Goal: Task Accomplishment & Management: Manage account settings

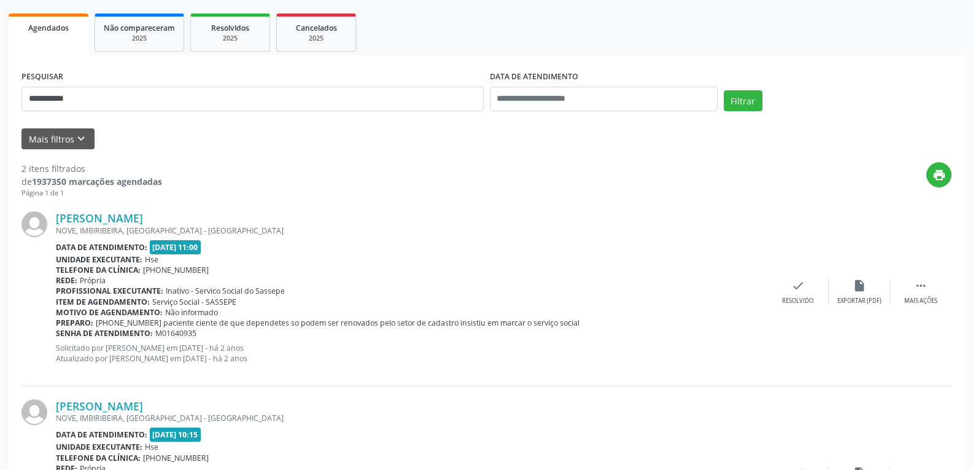
scroll to position [49, 0]
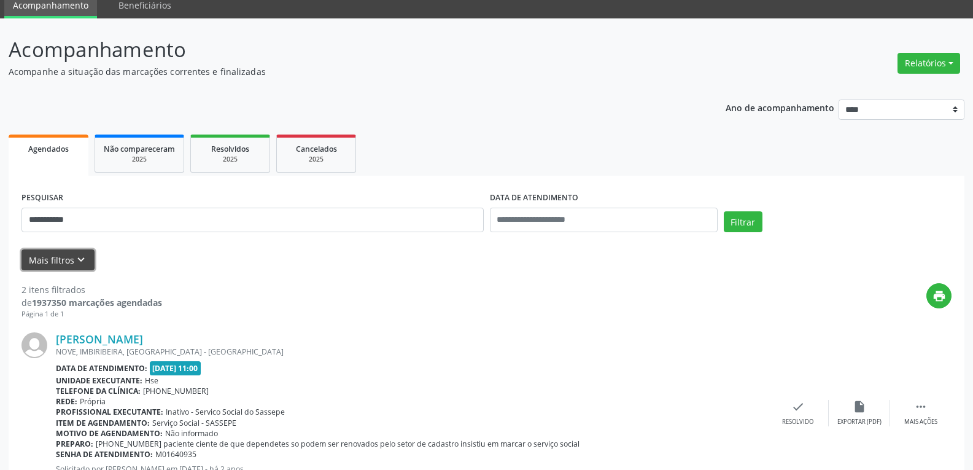
click at [48, 254] on button "Mais filtros keyboard_arrow_down" at bounding box center [57, 259] width 73 height 21
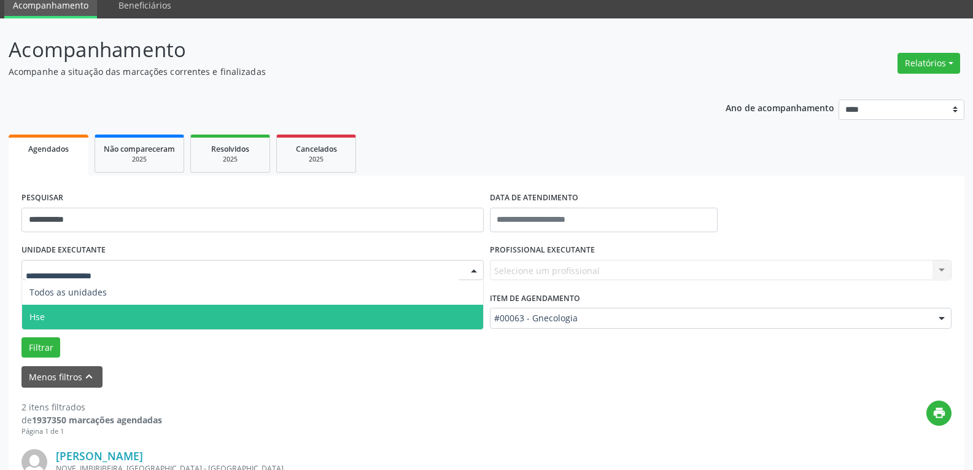
click at [62, 311] on span "Hse" at bounding box center [252, 316] width 461 height 25
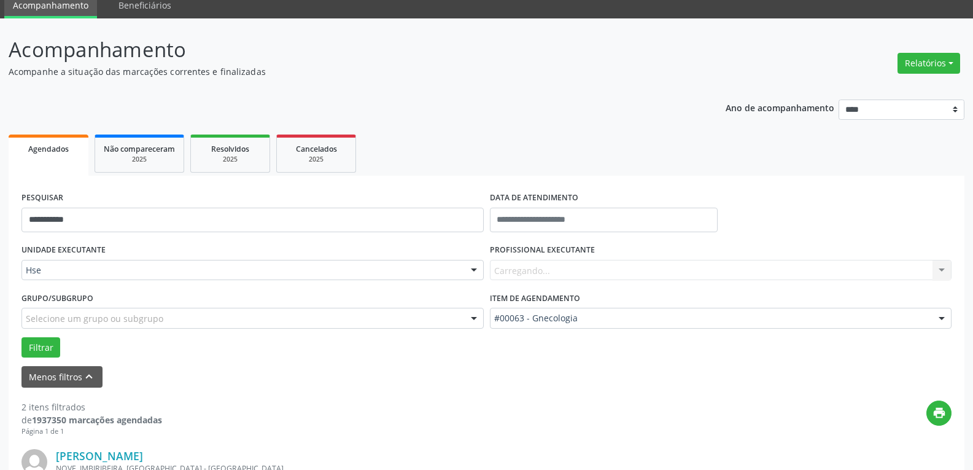
click at [586, 311] on div "#00063 - Gnecologia" at bounding box center [721, 318] width 462 height 21
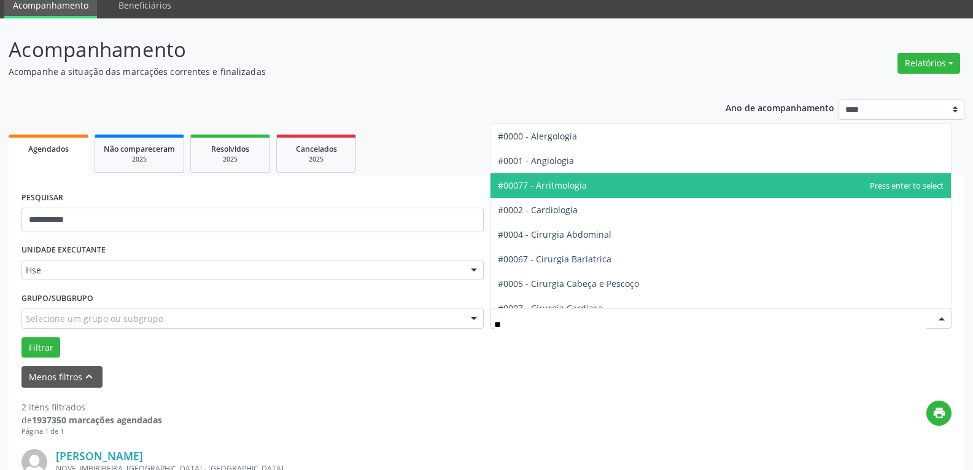
type input "*"
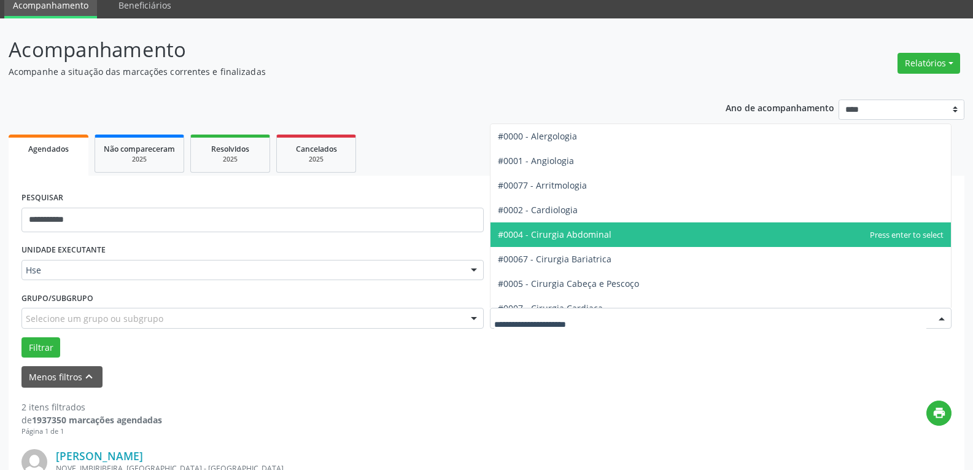
click at [405, 41] on p "Acompanhamento" at bounding box center [343, 49] width 669 height 31
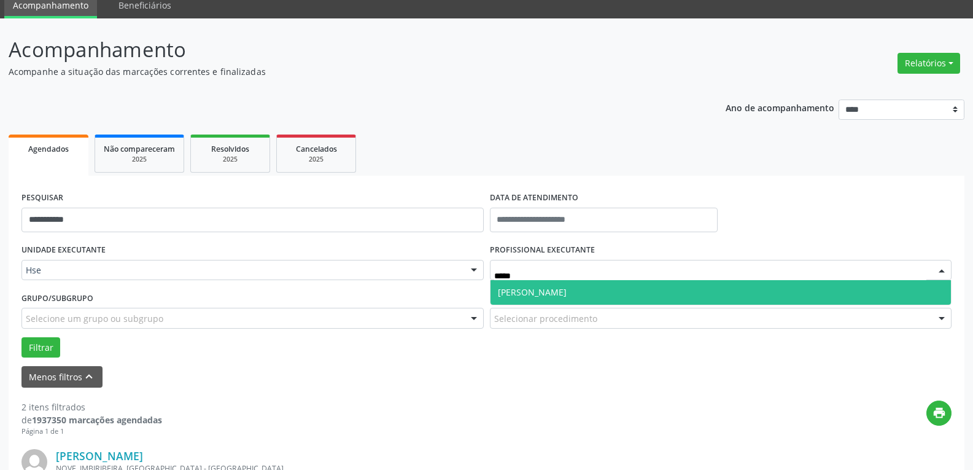
type input "******"
click at [567, 288] on span "[PERSON_NAME]" at bounding box center [532, 292] width 69 height 12
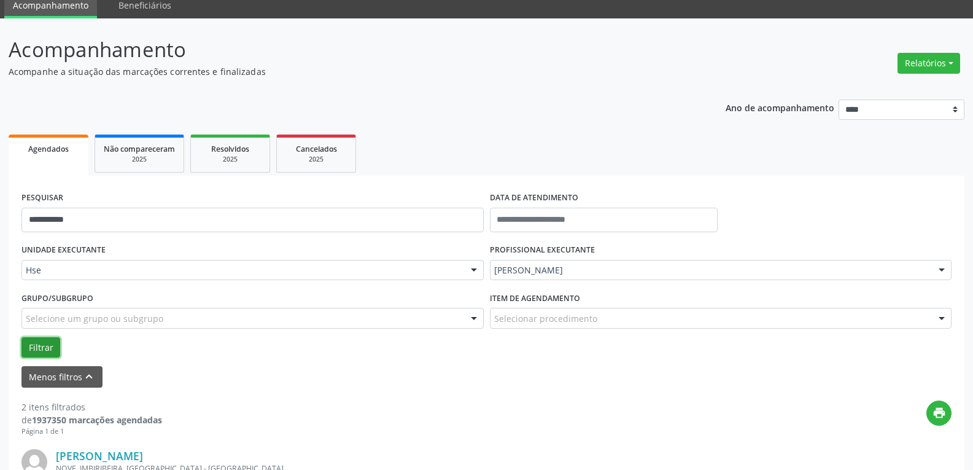
click at [52, 344] on button "Filtrar" at bounding box center [40, 347] width 39 height 21
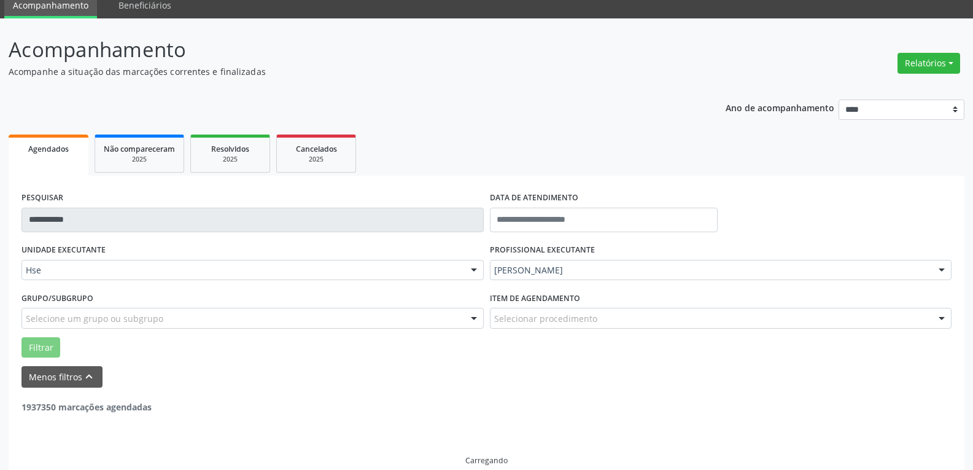
scroll to position [27, 0]
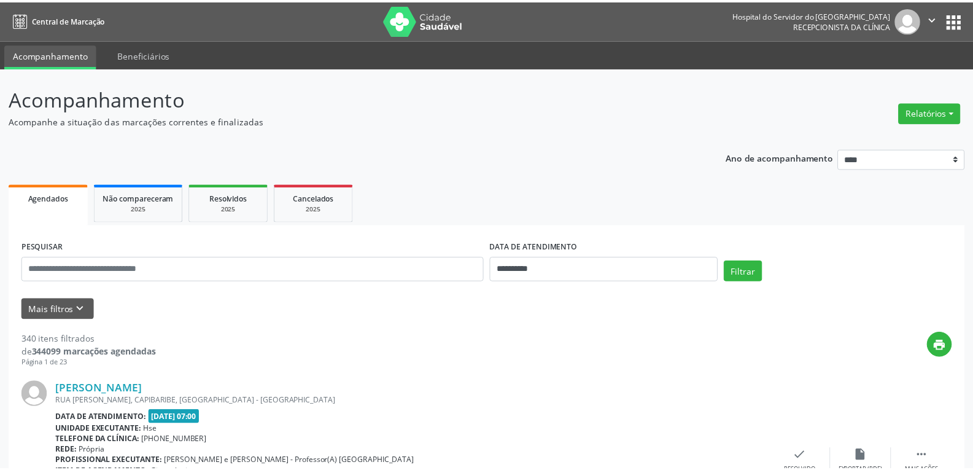
scroll to position [22, 0]
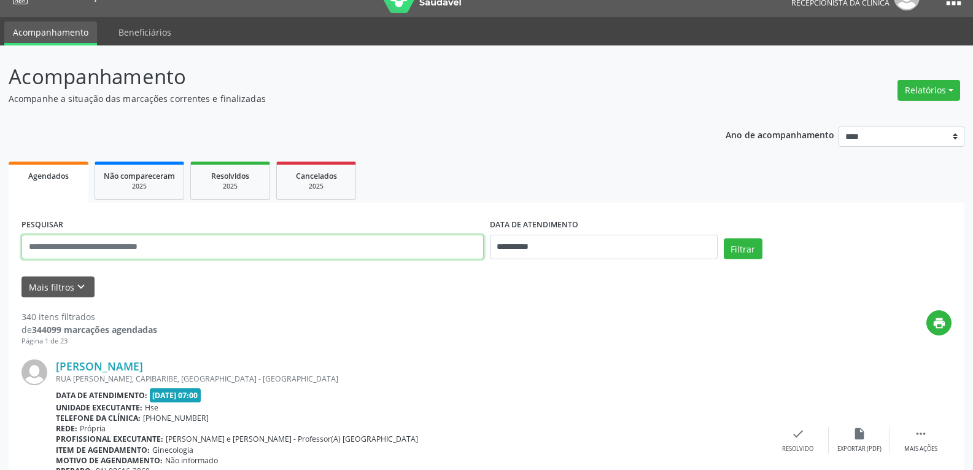
click at [88, 246] on input "text" at bounding box center [252, 246] width 462 height 25
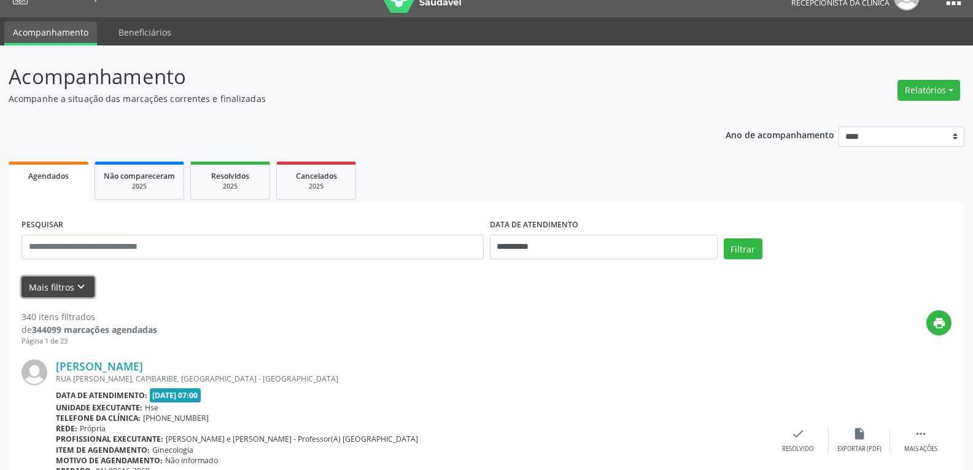
click at [66, 290] on button "Mais filtros keyboard_arrow_down" at bounding box center [57, 286] width 73 height 21
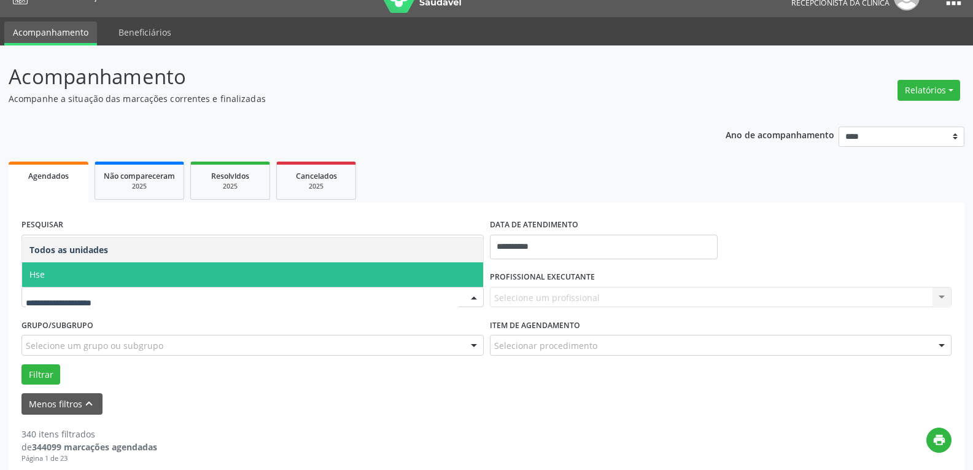
click at [80, 277] on span "Hse" at bounding box center [252, 274] width 461 height 25
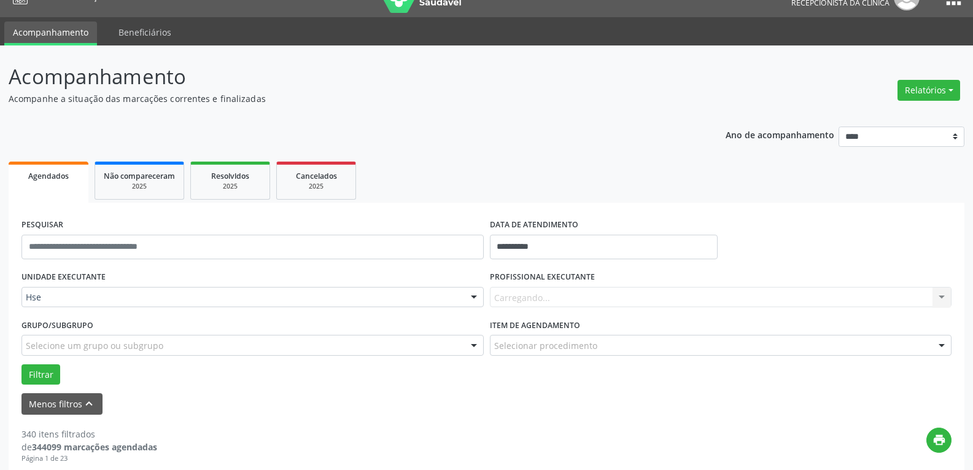
drag, startPoint x: 533, startPoint y: 281, endPoint x: 534, endPoint y: 292, distance: 11.1
click at [534, 281] on label "PROFISSIONAL EXECUTANTE" at bounding box center [542, 277] width 105 height 19
click at [534, 295] on div "Carregando... Nenhum resultado encontrado para: " " Não há nenhuma opção para s…" at bounding box center [721, 297] width 462 height 21
click at [534, 296] on div "Carregando... Nenhum resultado encontrado para: " " Não há nenhuma opção para s…" at bounding box center [721, 297] width 462 height 21
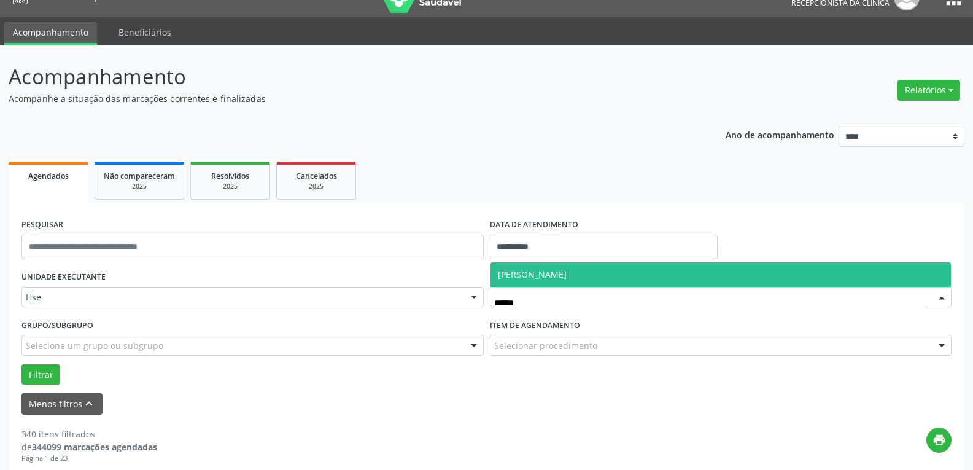
click at [565, 279] on span "[PERSON_NAME]" at bounding box center [532, 274] width 69 height 12
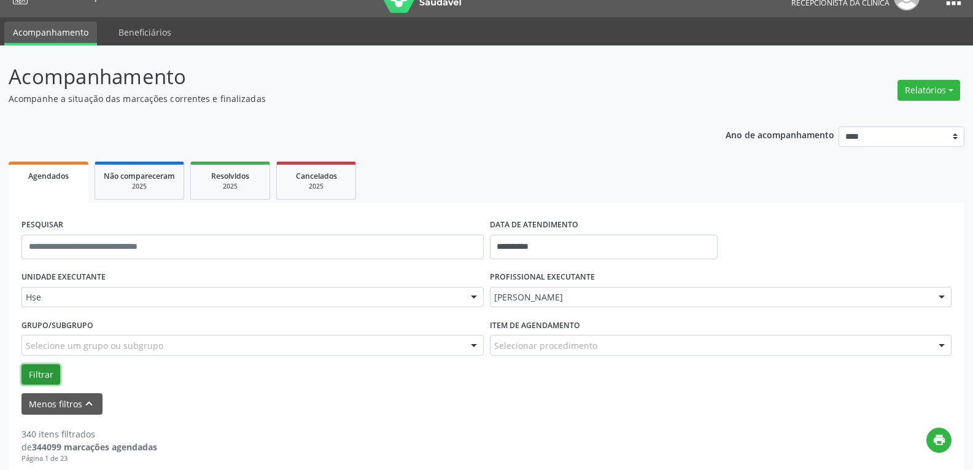
click at [37, 370] on button "Filtrar" at bounding box center [40, 374] width 39 height 21
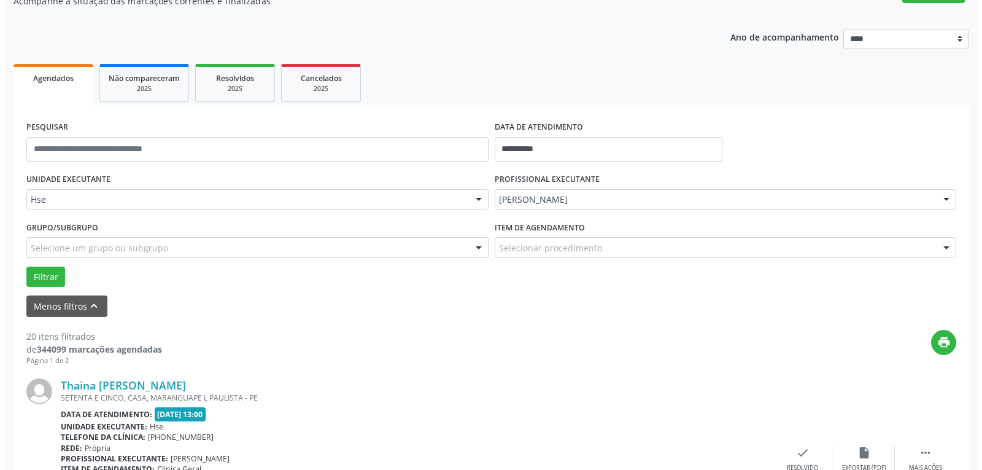
scroll to position [189, 0]
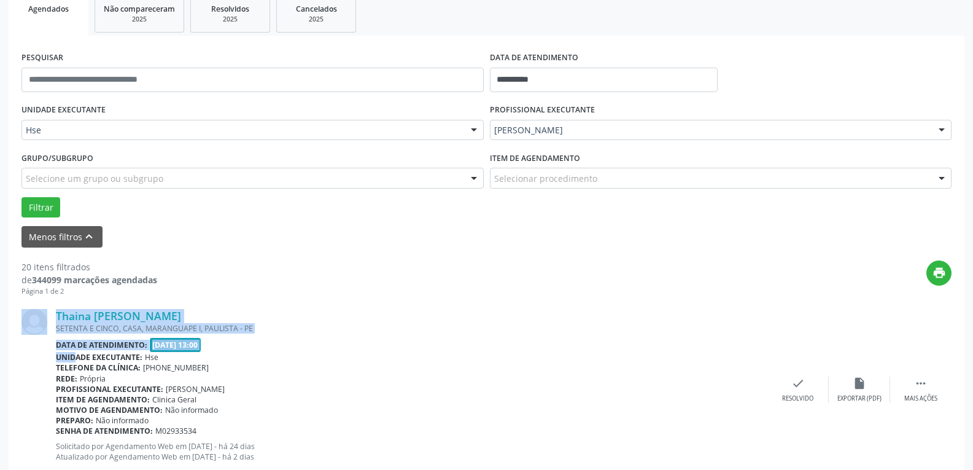
drag, startPoint x: 50, startPoint y: 362, endPoint x: 95, endPoint y: 376, distance: 46.4
click at [95, 376] on div "Thaina [PERSON_NAME] SETENTA E CINCO, CASA, [GEOGRAPHIC_DATA] I, PAULISTA - [GE…" at bounding box center [486, 389] width 930 height 187
click at [614, 320] on div "Thaina [PERSON_NAME]" at bounding box center [411, 316] width 711 height 14
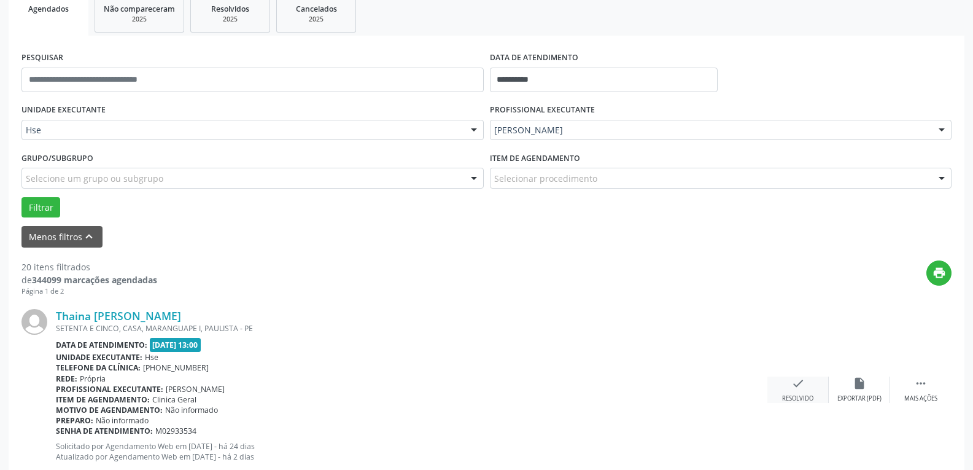
click at [796, 386] on icon "check" at bounding box center [798, 383] width 14 height 14
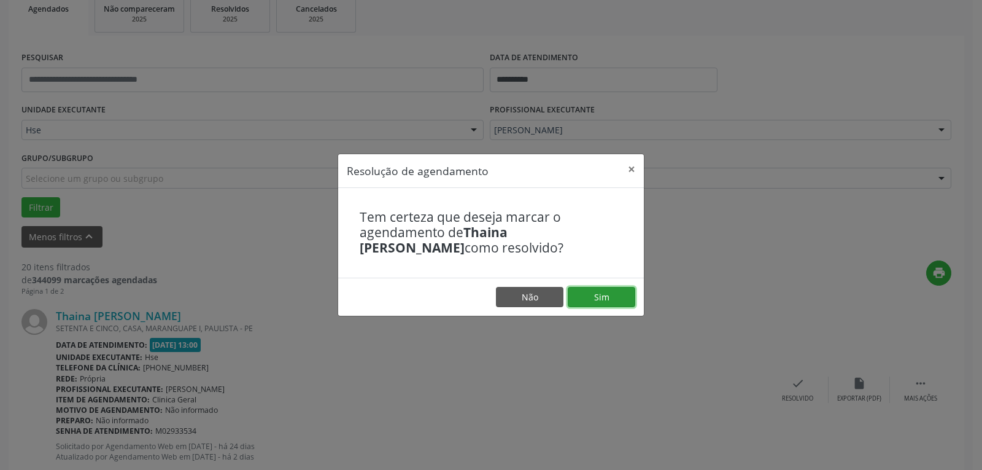
click at [608, 296] on button "Sim" at bounding box center [602, 297] width 68 height 21
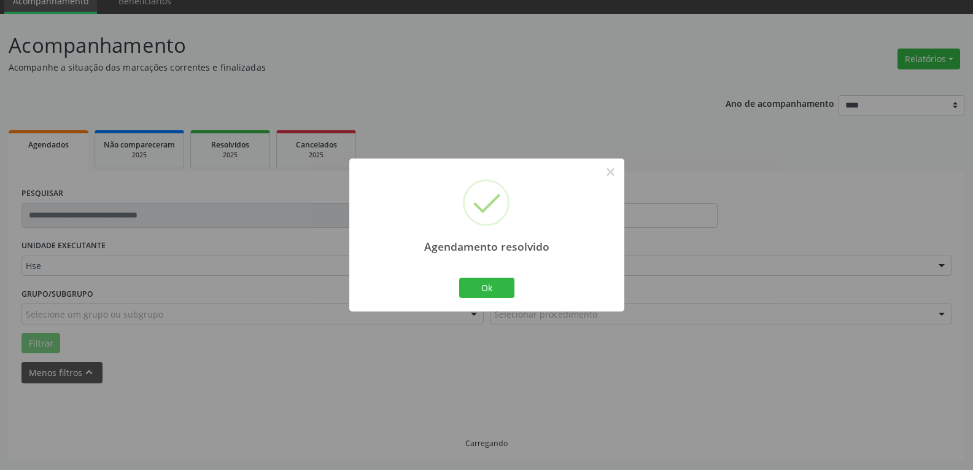
scroll to position [66, 0]
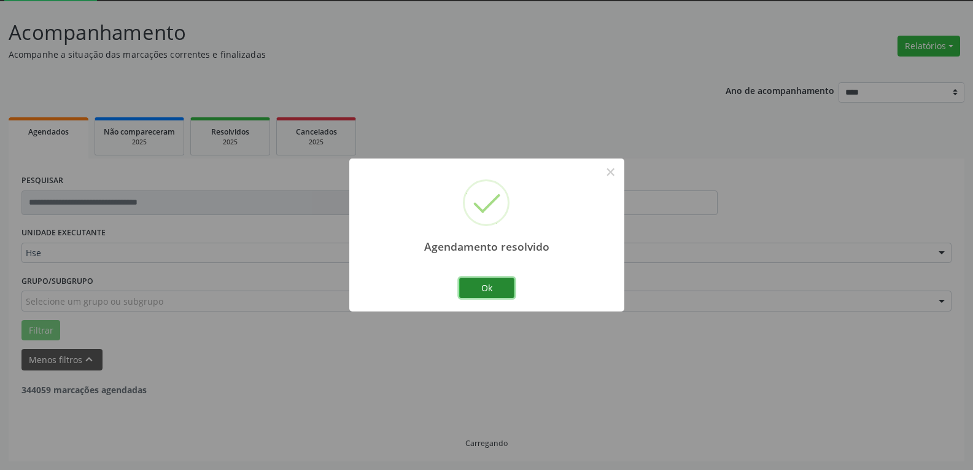
click at [492, 282] on button "Ok" at bounding box center [486, 287] width 55 height 21
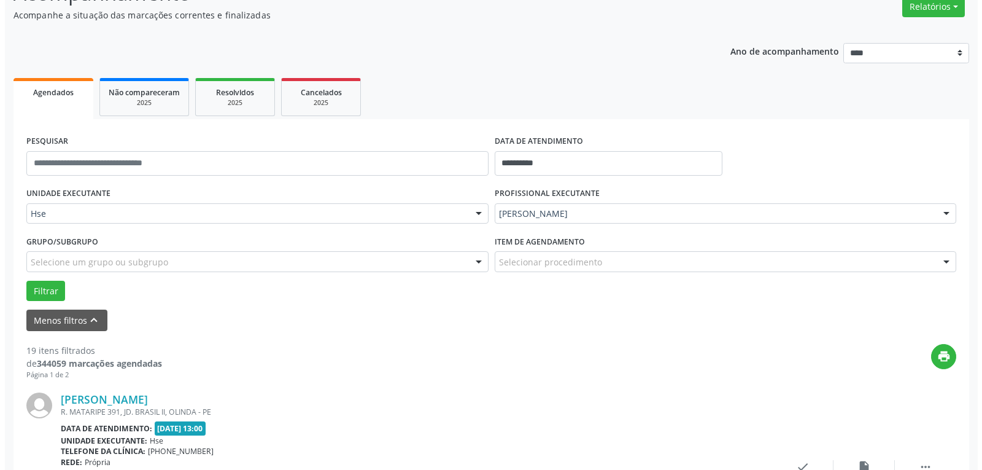
scroll to position [128, 0]
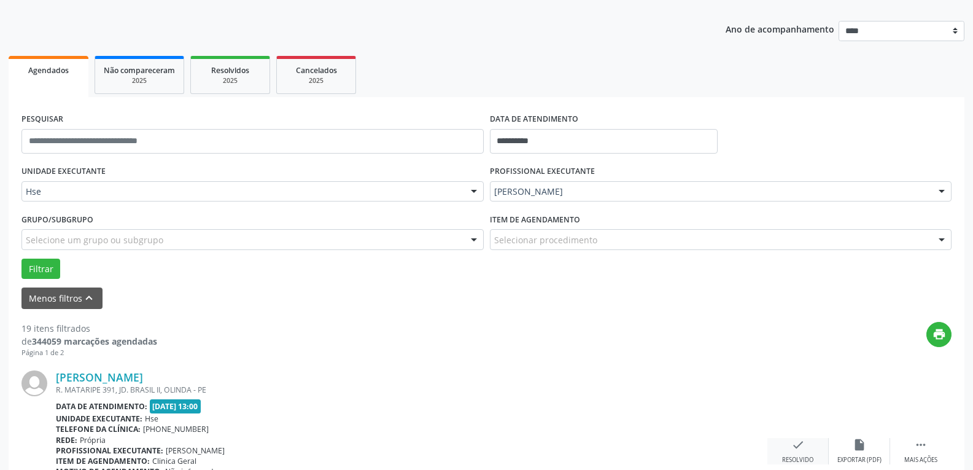
click at [805, 460] on div "Resolvido" at bounding box center [797, 459] width 31 height 9
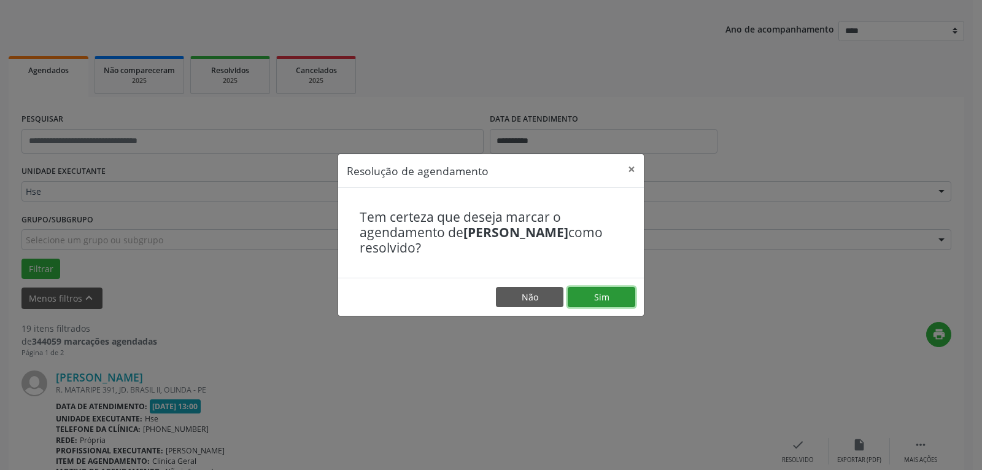
click at [623, 297] on button "Sim" at bounding box center [602, 297] width 68 height 21
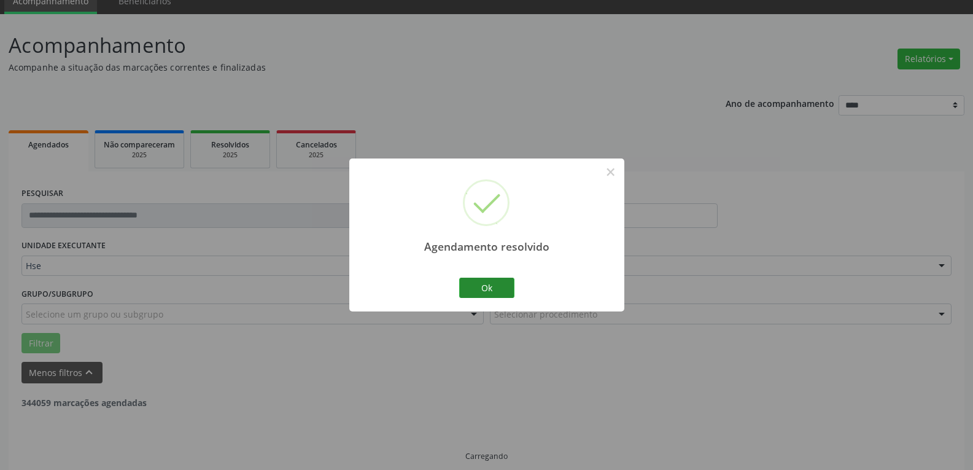
scroll to position [66, 0]
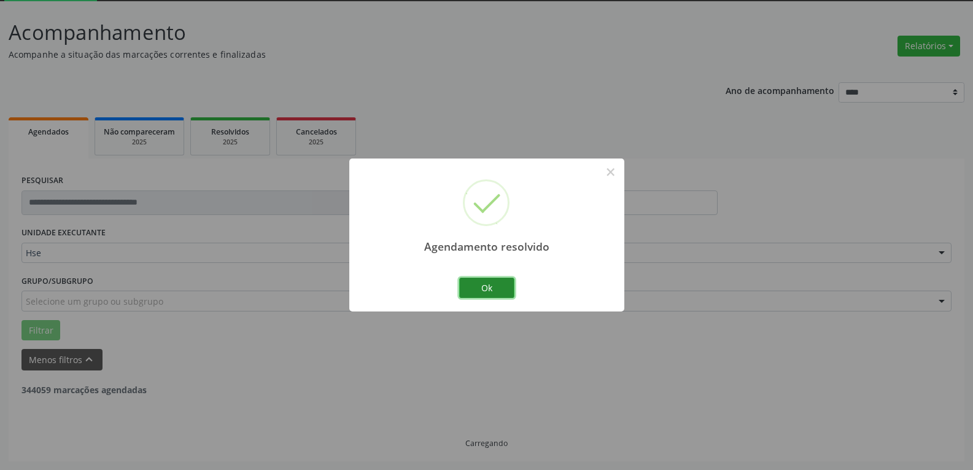
click at [491, 285] on button "Ok" at bounding box center [486, 287] width 55 height 21
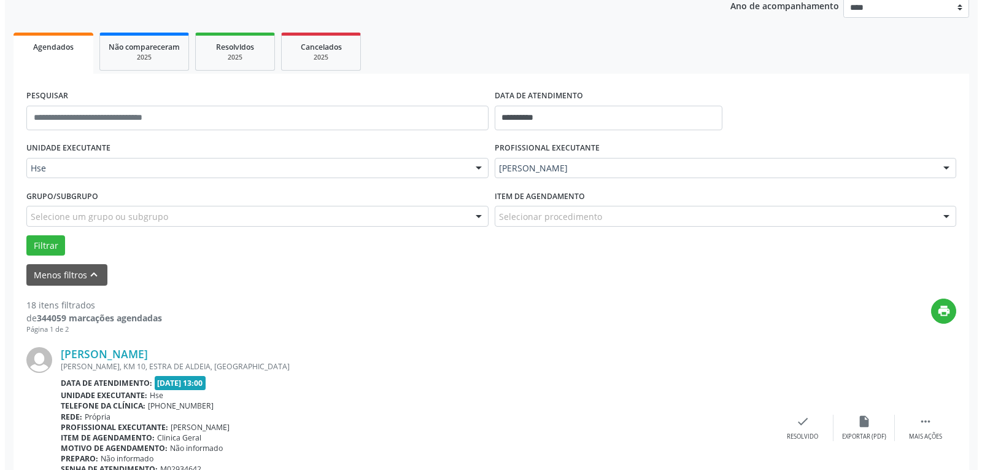
scroll to position [189, 0]
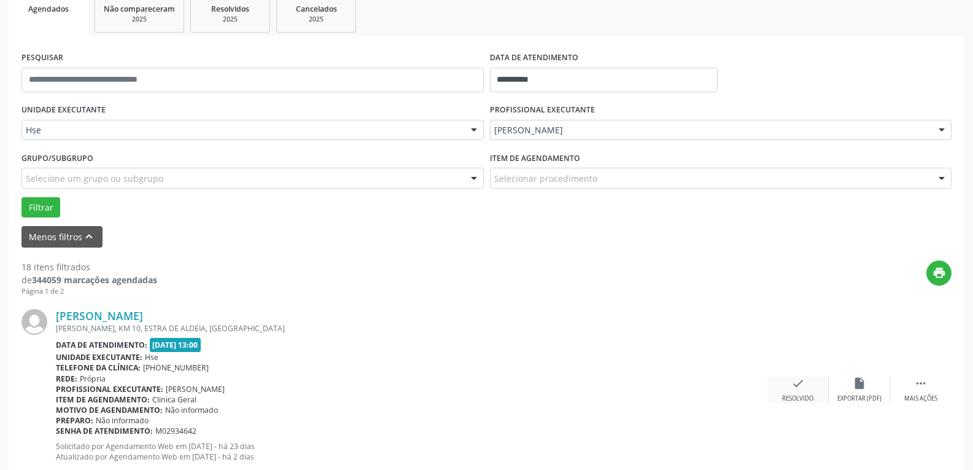
click at [785, 391] on div "check Resolvido" at bounding box center [797, 389] width 61 height 26
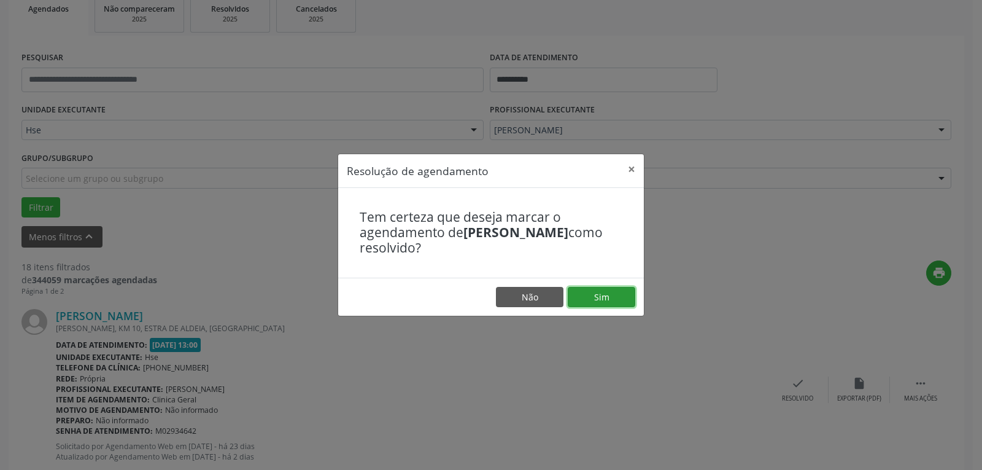
click at [608, 296] on button "Sim" at bounding box center [602, 297] width 68 height 21
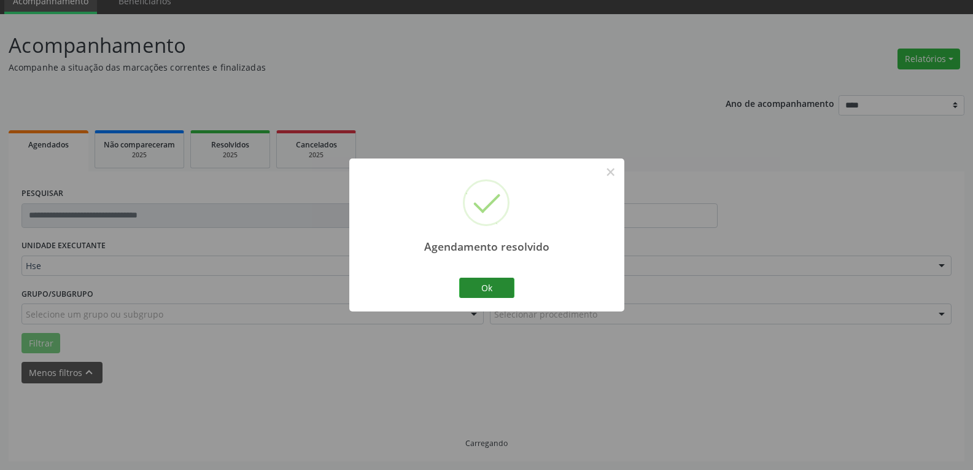
scroll to position [66, 0]
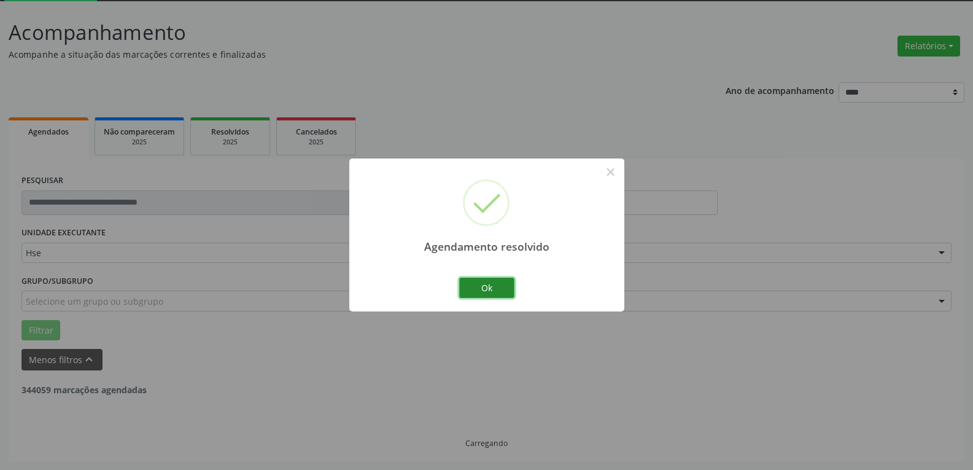
click at [504, 289] on button "Ok" at bounding box center [486, 287] width 55 height 21
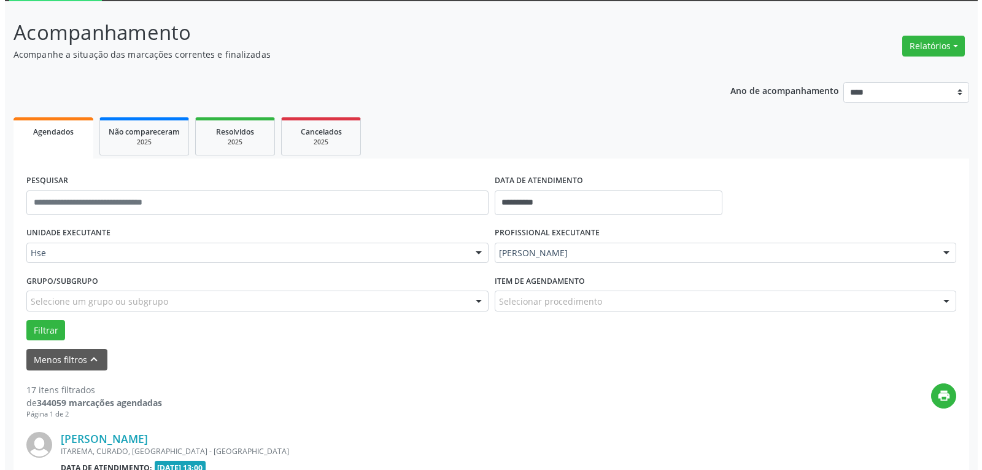
scroll to position [128, 0]
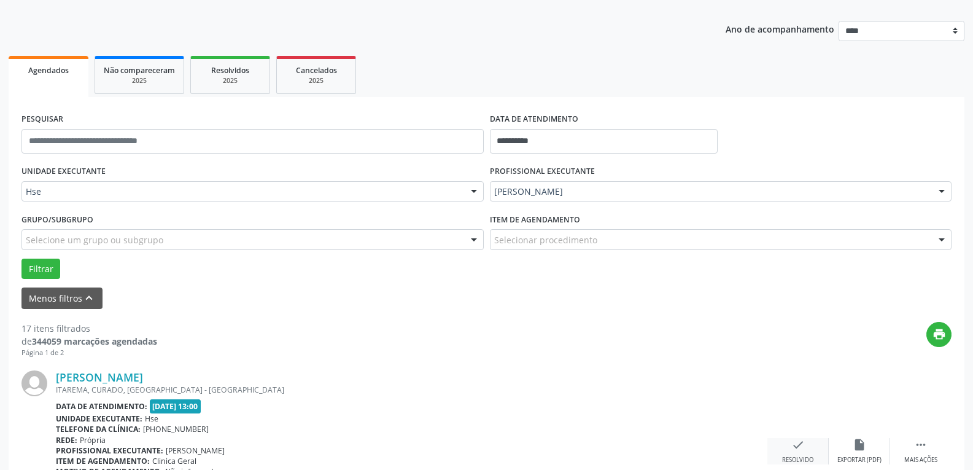
click at [786, 441] on div "check Resolvido" at bounding box center [797, 451] width 61 height 26
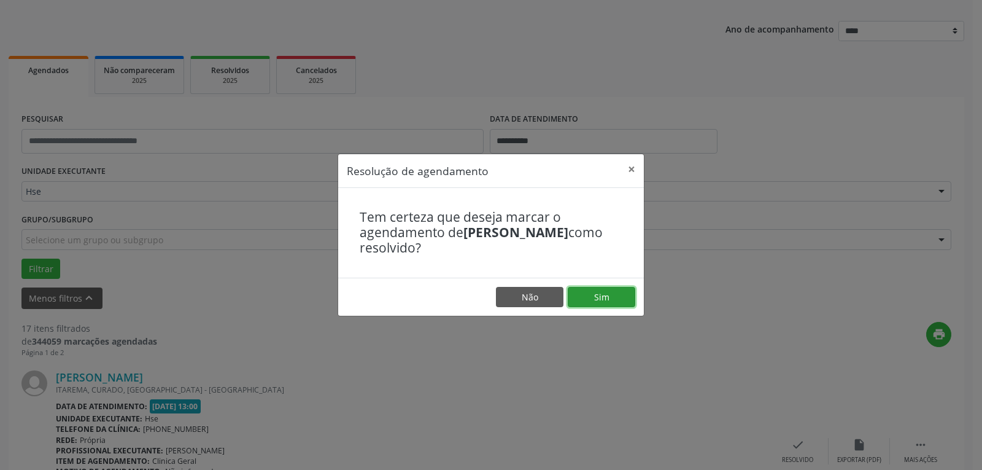
click at [603, 292] on button "Sim" at bounding box center [602, 297] width 68 height 21
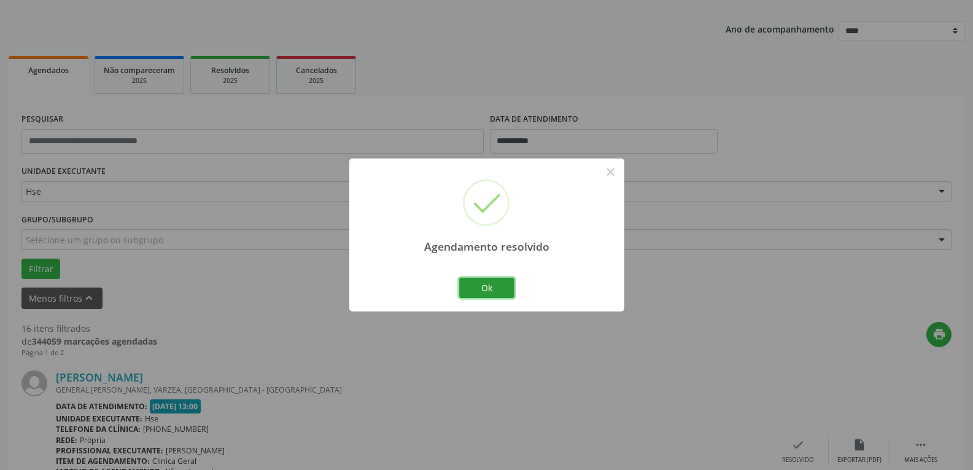
drag, startPoint x: 502, startPoint y: 295, endPoint x: 518, endPoint y: 300, distance: 17.3
click at [511, 299] on div "Ok Cancel" at bounding box center [486, 287] width 61 height 26
click at [500, 281] on button "Ok" at bounding box center [486, 287] width 55 height 21
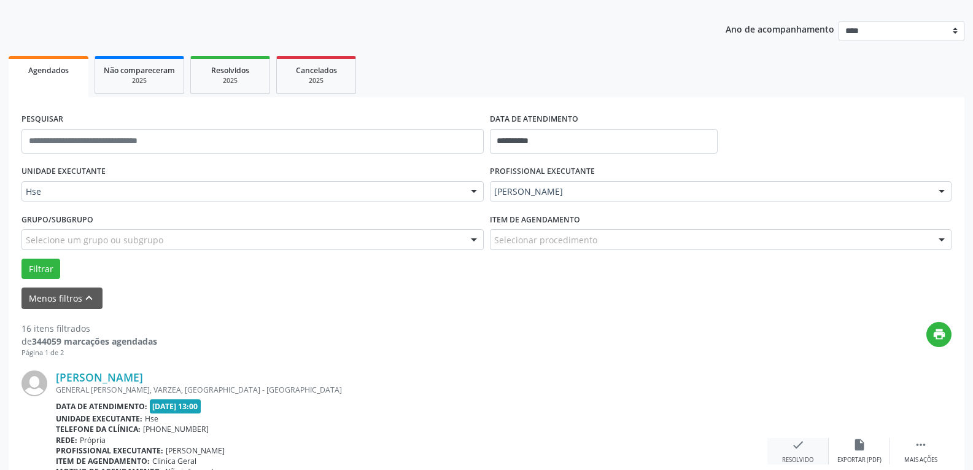
click at [810, 453] on div "check Resolvido" at bounding box center [797, 451] width 61 height 26
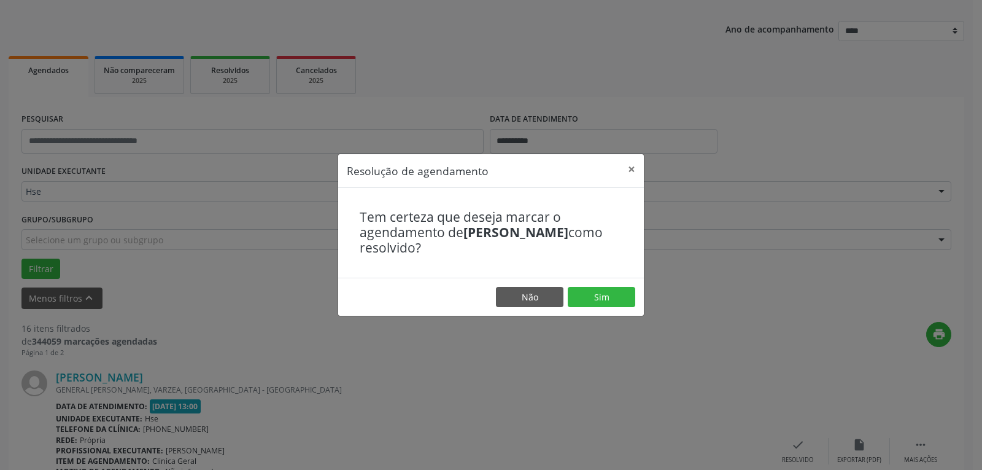
click at [559, 276] on div "Tem certeza que deseja marcar o agendamento de [PERSON_NAME] como resolvido?" at bounding box center [491, 233] width 306 height 90
click at [617, 301] on button "Sim" at bounding box center [602, 297] width 68 height 21
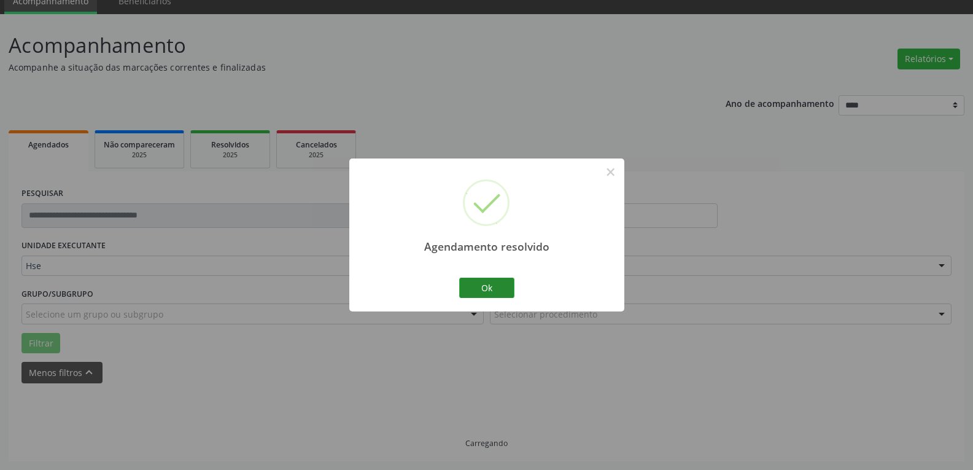
scroll to position [66, 0]
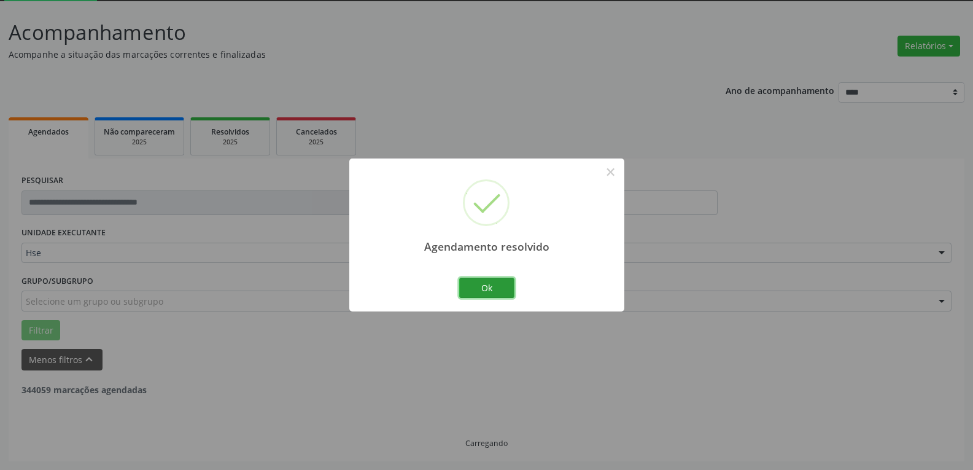
click at [497, 290] on button "Ok" at bounding box center [486, 287] width 55 height 21
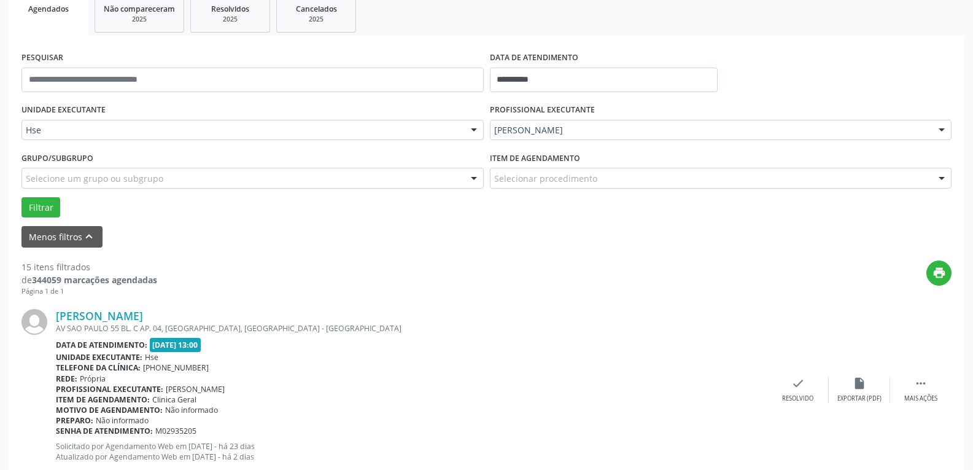
scroll to position [250, 0]
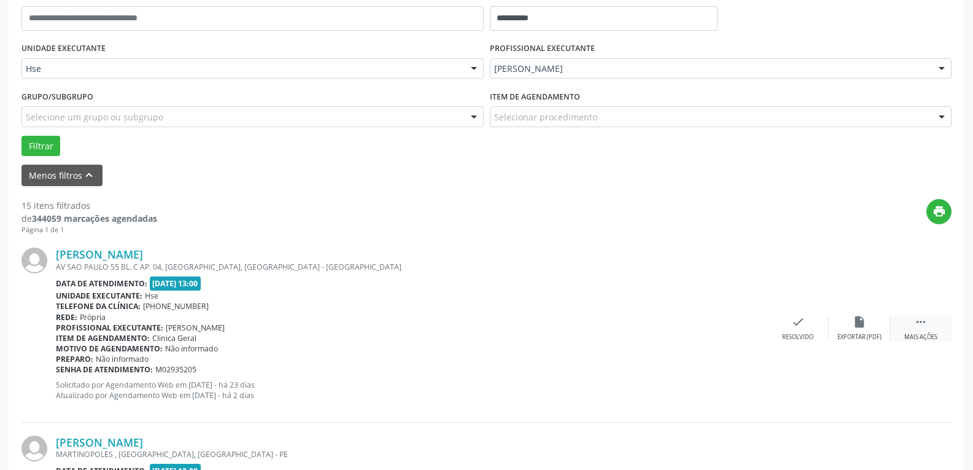
click at [916, 316] on icon "" at bounding box center [921, 322] width 14 height 14
click at [878, 322] on div "alarm_off Não compareceu" at bounding box center [859, 328] width 61 height 26
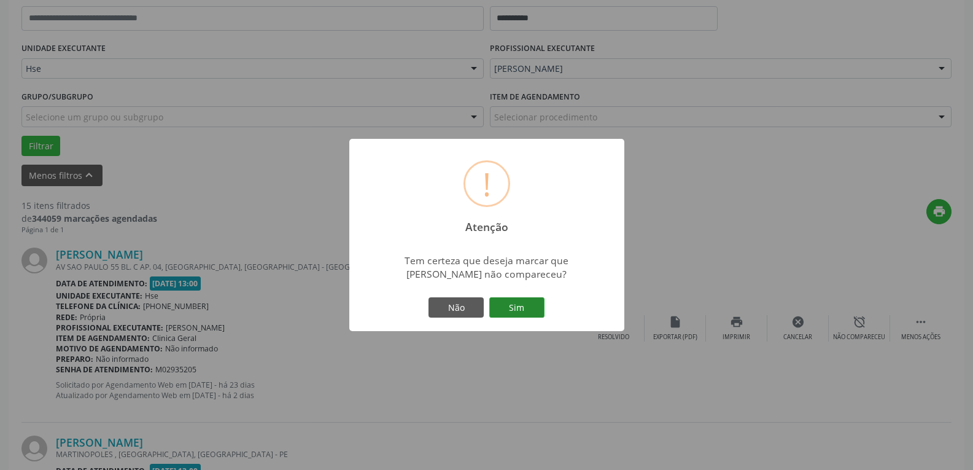
click at [517, 297] on button "Sim" at bounding box center [516, 307] width 55 height 21
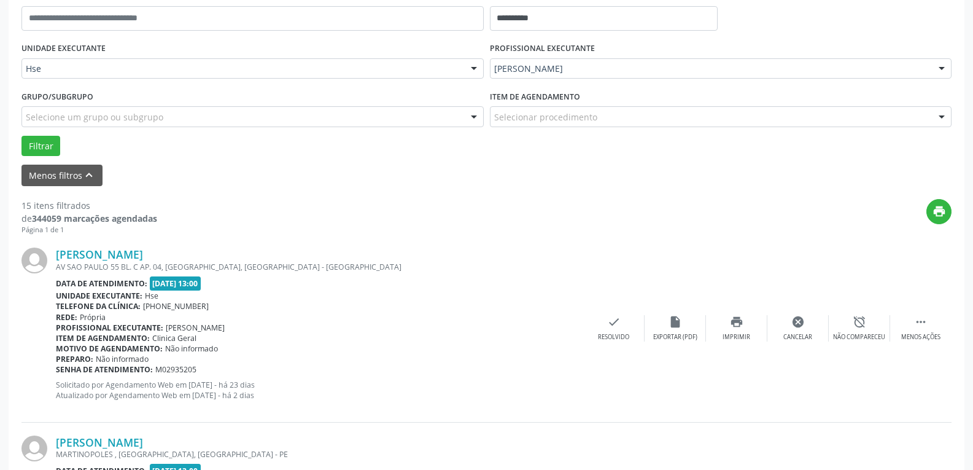
scroll to position [66, 0]
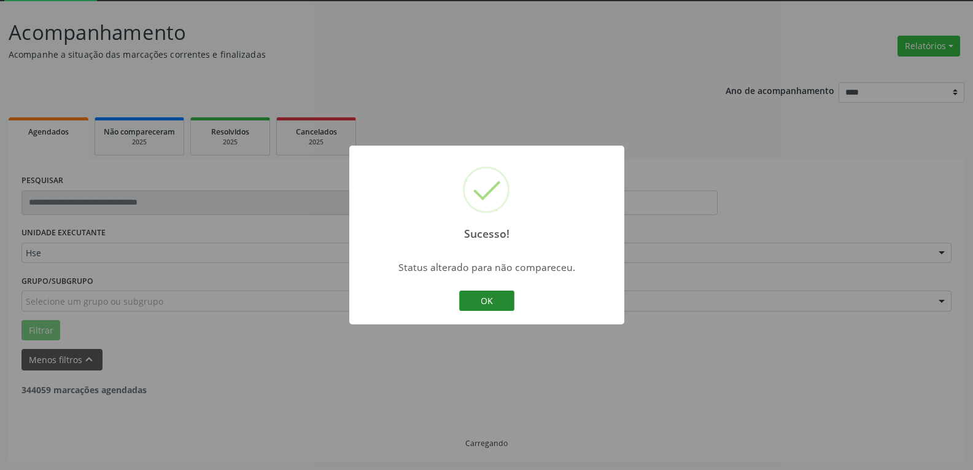
click at [490, 292] on button "OK" at bounding box center [486, 300] width 55 height 21
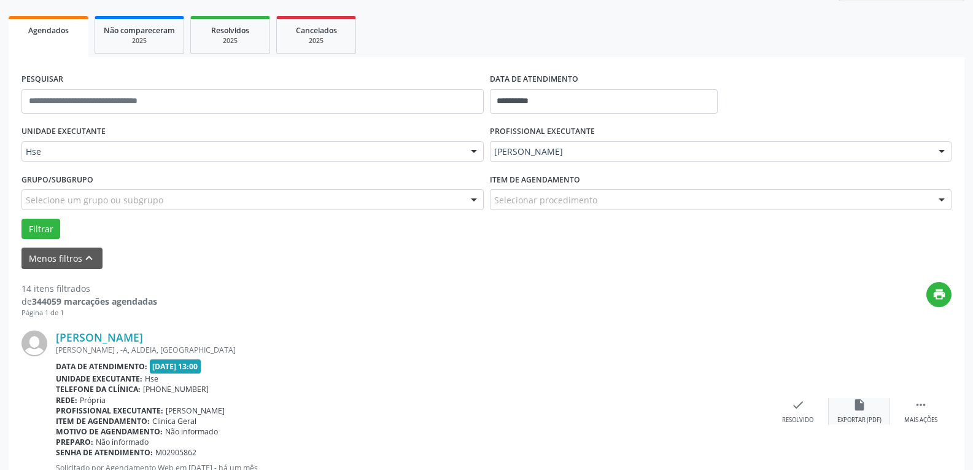
scroll to position [189, 0]
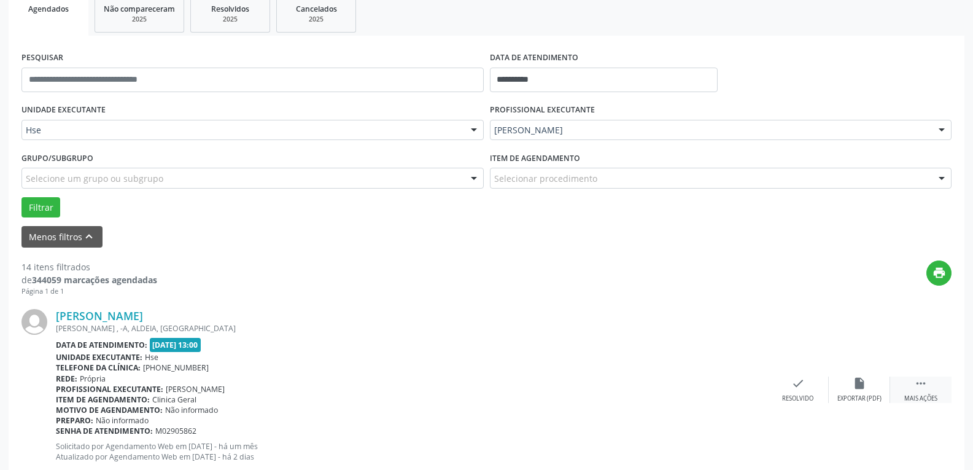
drag, startPoint x: 928, startPoint y: 390, endPoint x: 899, endPoint y: 390, distance: 28.9
click at [929, 390] on div " Mais ações" at bounding box center [920, 389] width 61 height 26
click at [864, 386] on icon "alarm_off" at bounding box center [860, 383] width 14 height 14
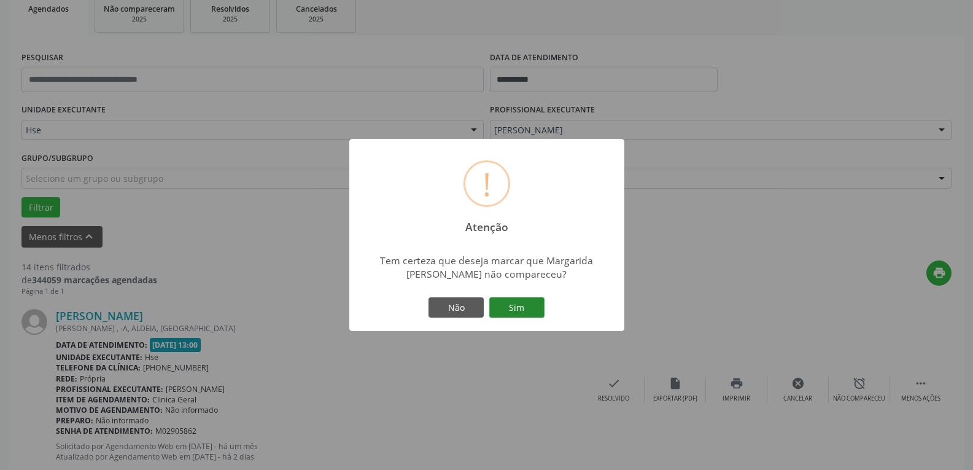
click at [526, 301] on button "Sim" at bounding box center [516, 307] width 55 height 21
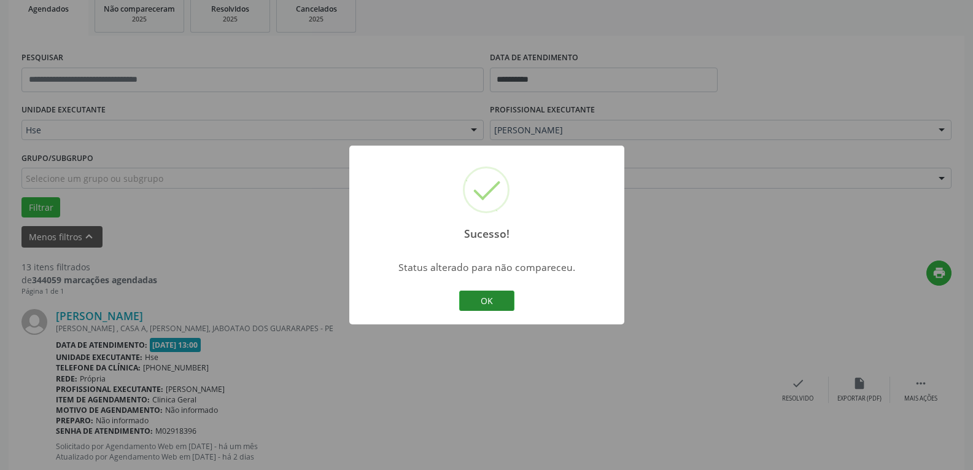
click at [480, 298] on button "OK" at bounding box center [486, 300] width 55 height 21
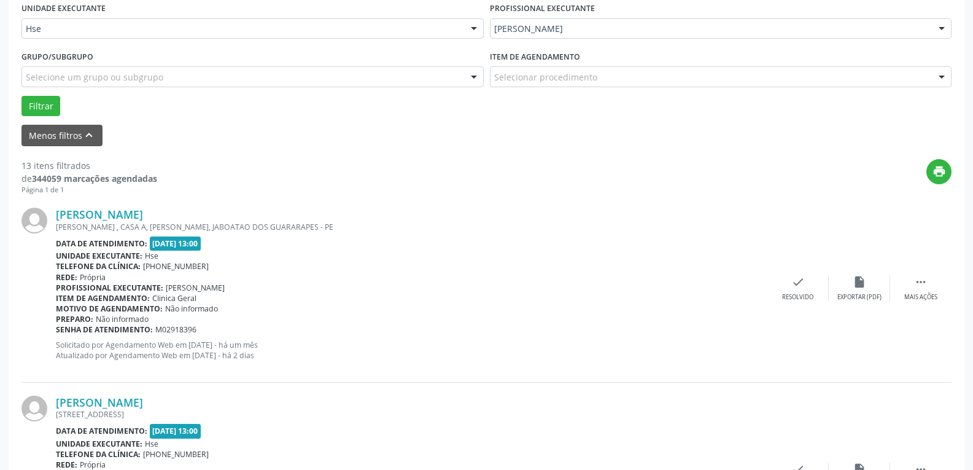
scroll to position [312, 0]
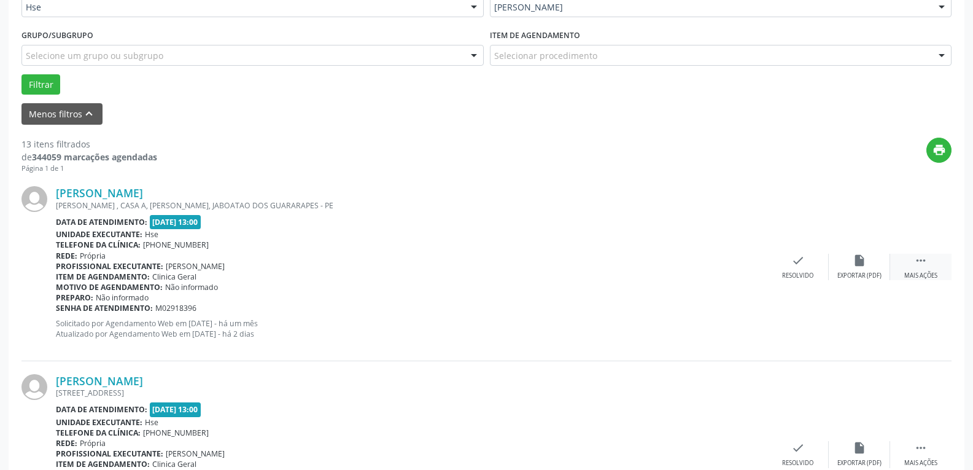
click at [914, 270] on div " Mais ações" at bounding box center [920, 267] width 61 height 26
click at [854, 268] on div "alarm_off Não compareceu" at bounding box center [859, 267] width 61 height 26
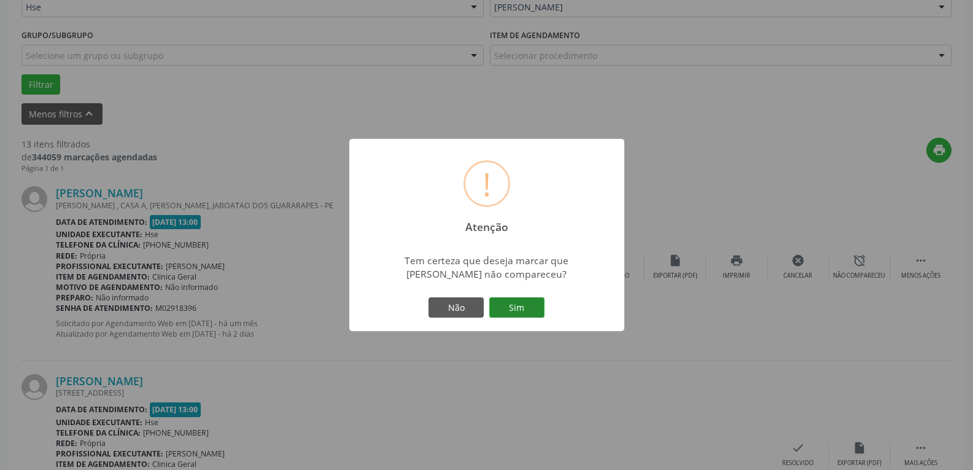
click at [524, 303] on button "Sim" at bounding box center [516, 307] width 55 height 21
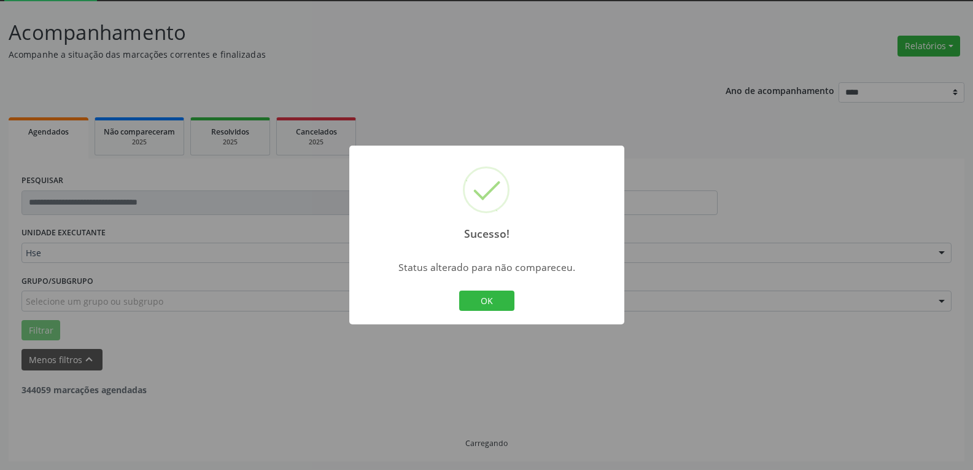
scroll to position [66, 0]
click at [457, 290] on div "OK Cancel" at bounding box center [486, 301] width 61 height 26
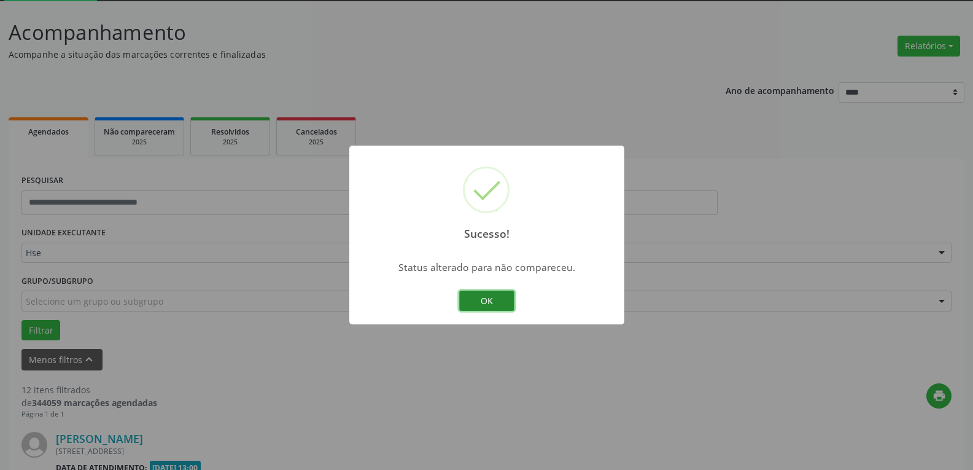
click at [475, 297] on button "OK" at bounding box center [486, 300] width 55 height 21
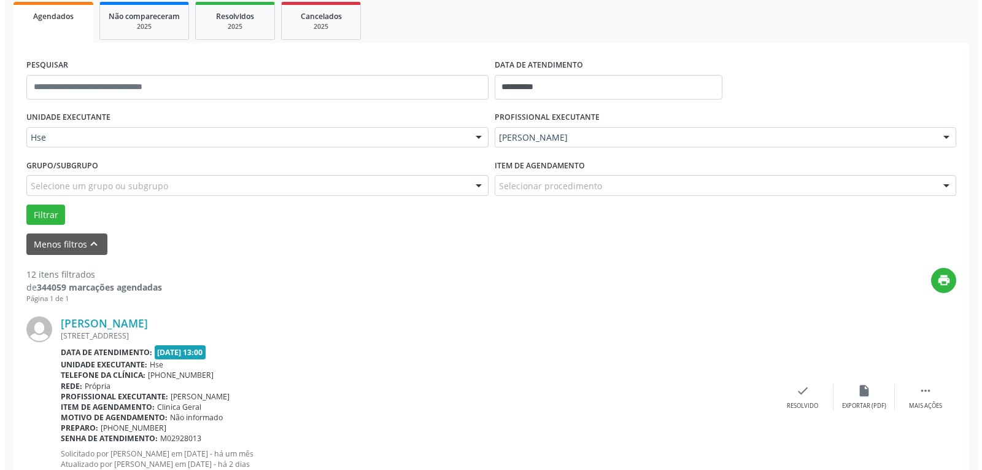
scroll to position [189, 0]
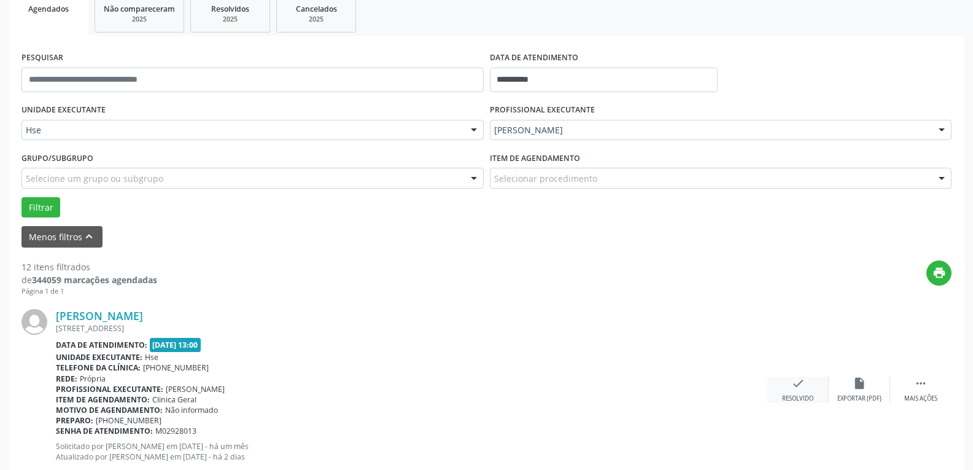
click at [797, 385] on icon "check" at bounding box center [798, 383] width 14 height 14
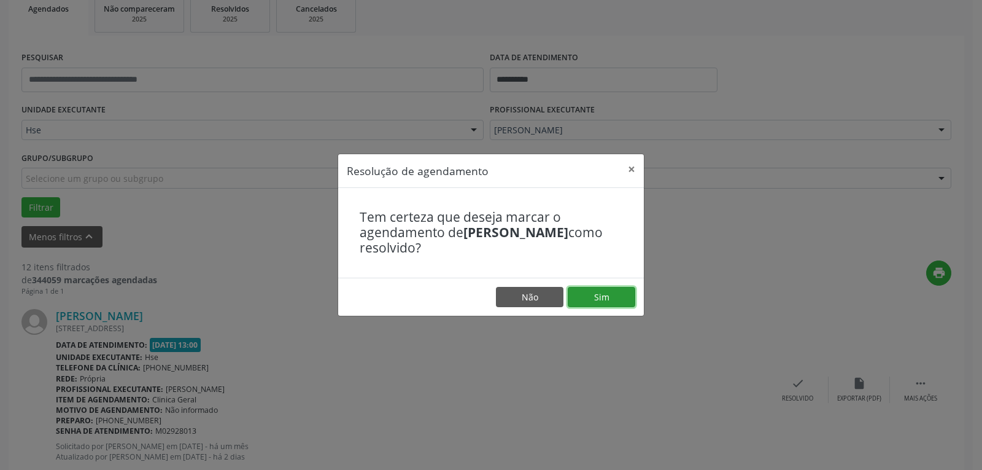
click at [597, 293] on button "Sim" at bounding box center [602, 297] width 68 height 21
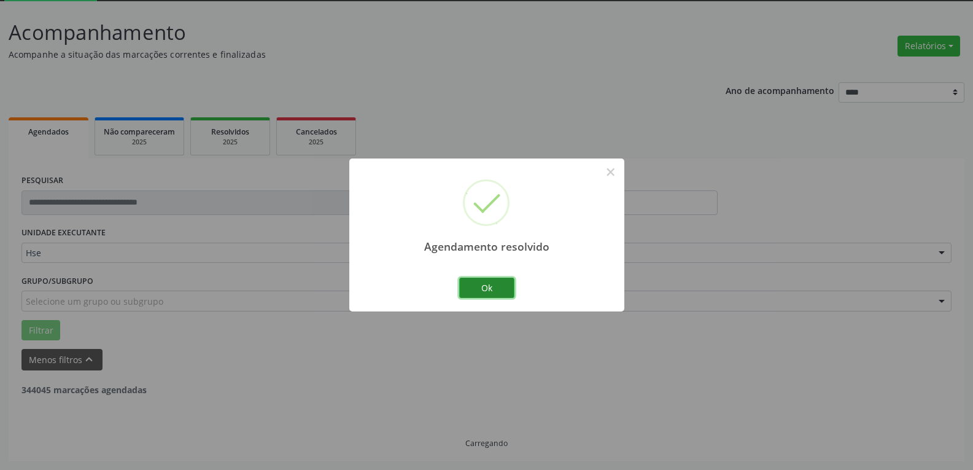
click at [461, 284] on button "Ok" at bounding box center [486, 287] width 55 height 21
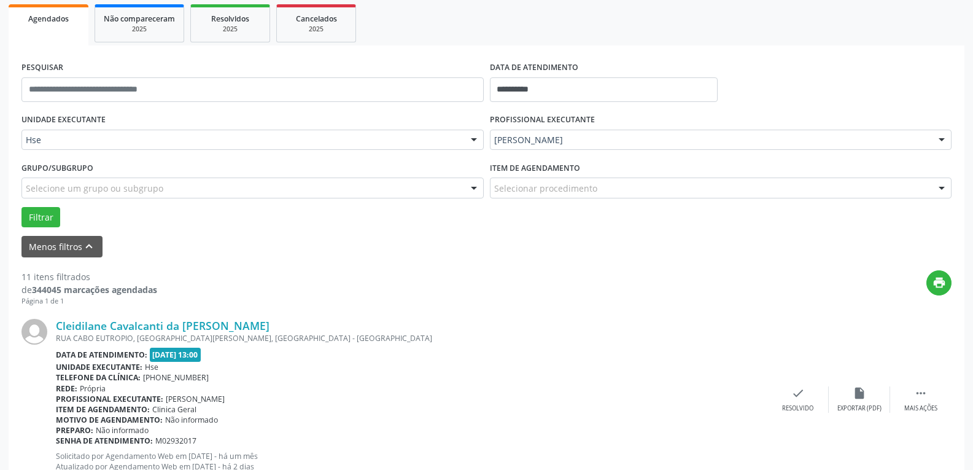
scroll to position [250, 0]
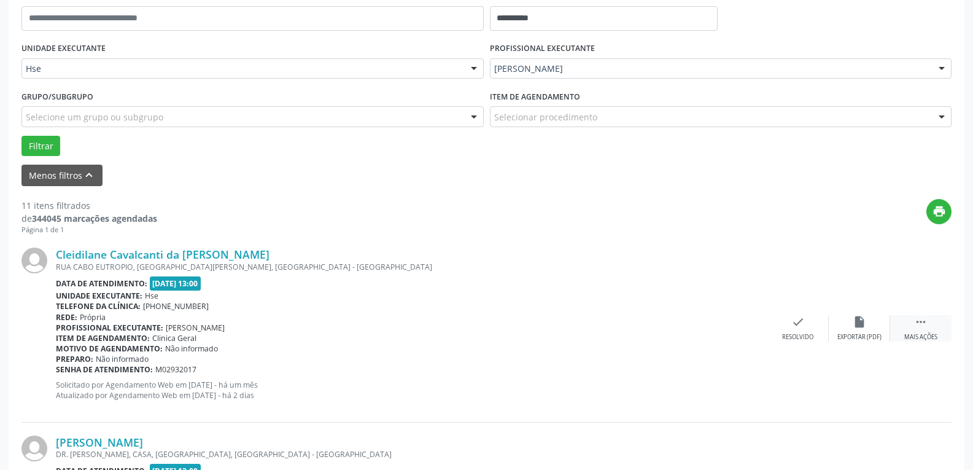
click at [928, 328] on div " Mais ações" at bounding box center [920, 328] width 61 height 26
click at [863, 328] on icon "alarm_off" at bounding box center [860, 322] width 14 height 14
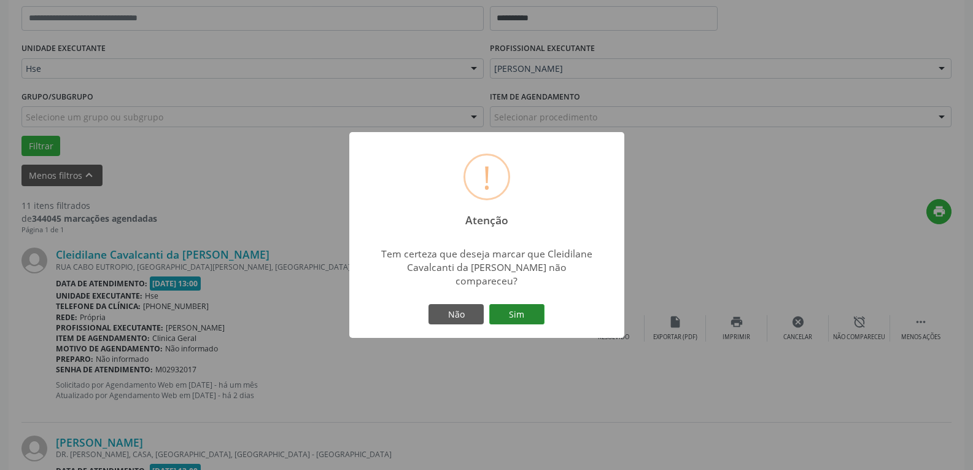
click at [535, 304] on button "Sim" at bounding box center [516, 314] width 55 height 21
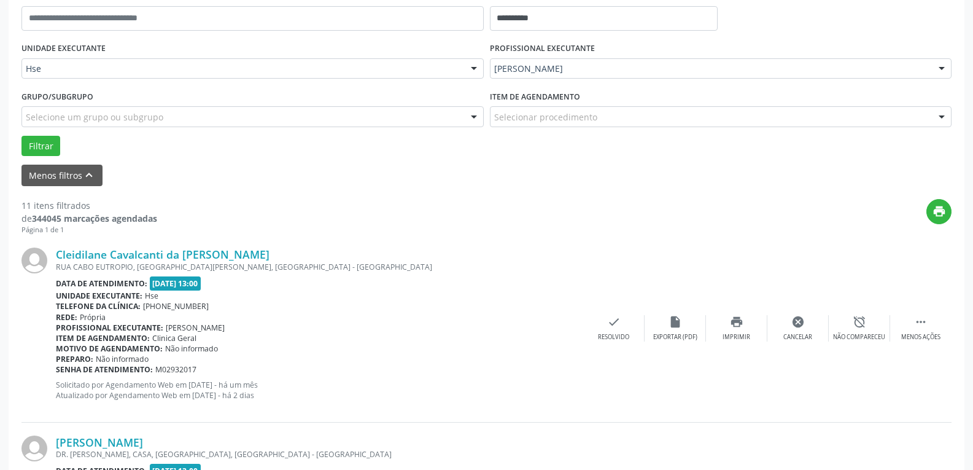
scroll to position [66, 0]
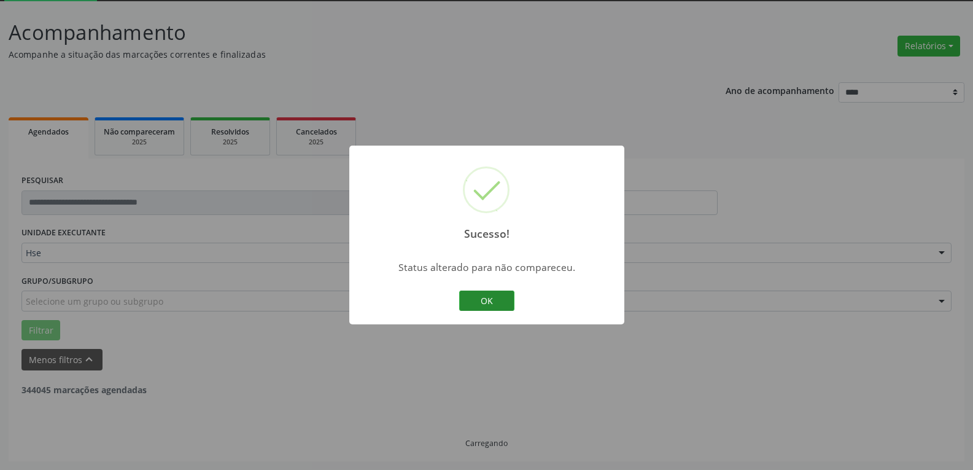
click at [491, 300] on button "OK" at bounding box center [486, 300] width 55 height 21
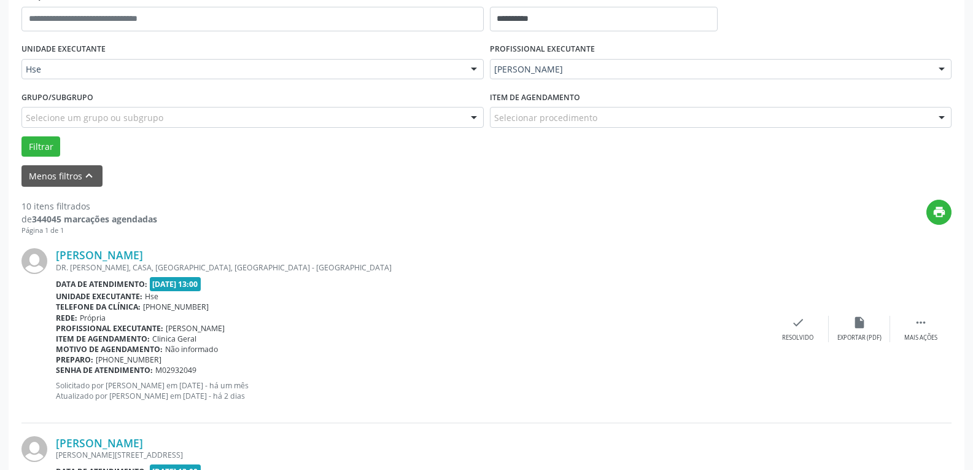
scroll to position [250, 0]
click at [908, 327] on div " Mais ações" at bounding box center [920, 328] width 61 height 26
click at [864, 324] on icon "alarm_off" at bounding box center [860, 322] width 14 height 14
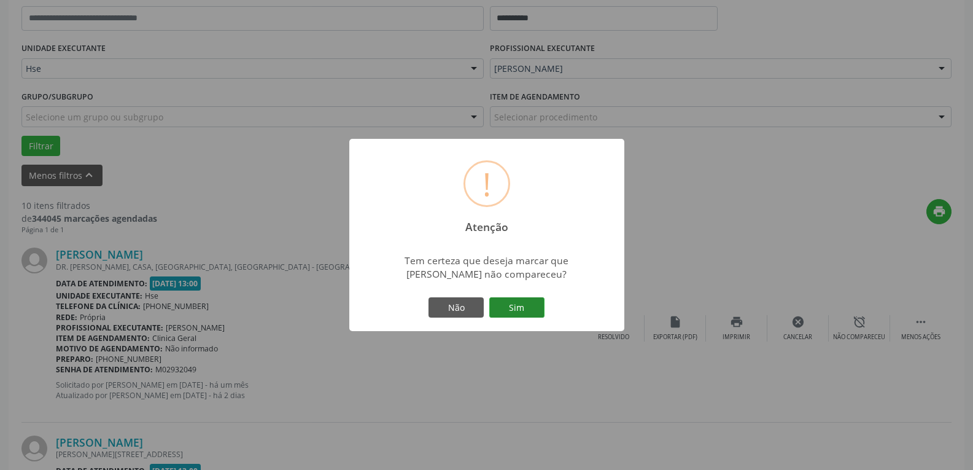
click at [528, 308] on button "Sim" at bounding box center [516, 307] width 55 height 21
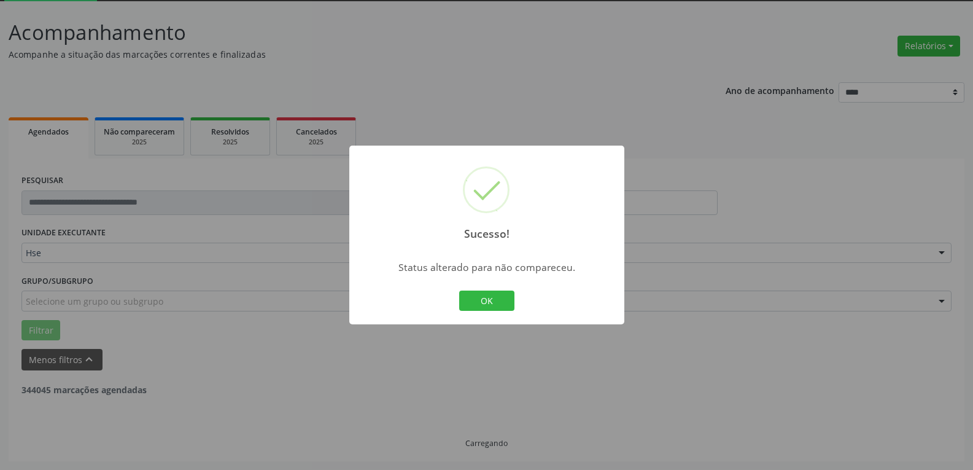
scroll to position [66, 0]
click at [494, 297] on button "OK" at bounding box center [486, 300] width 55 height 21
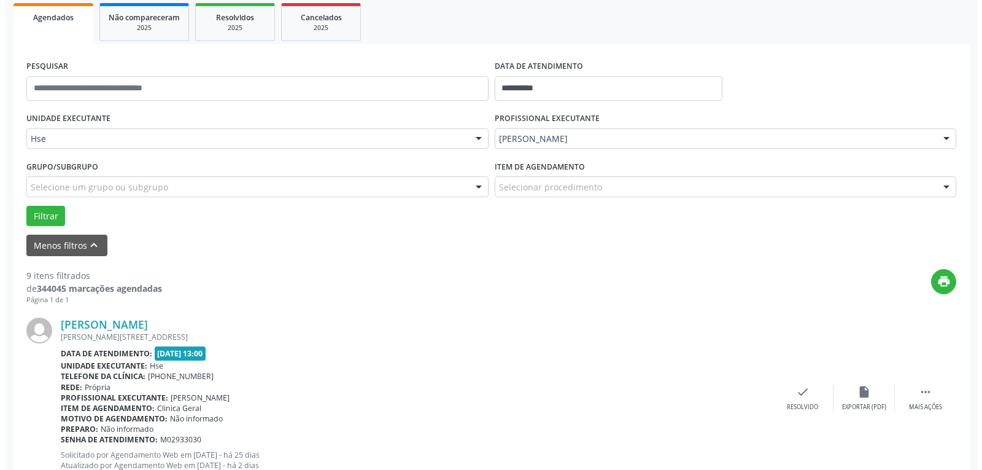
scroll to position [189, 0]
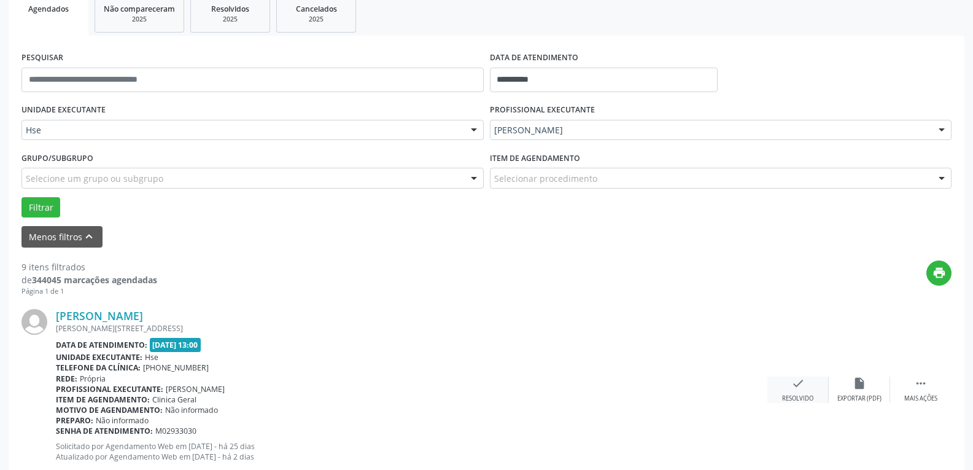
click at [792, 377] on icon "check" at bounding box center [798, 383] width 14 height 14
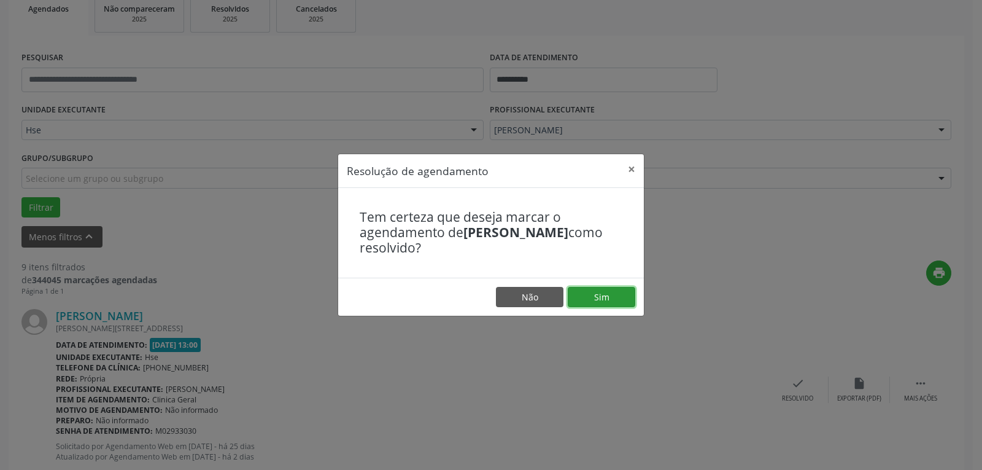
click at [590, 300] on button "Sim" at bounding box center [602, 297] width 68 height 21
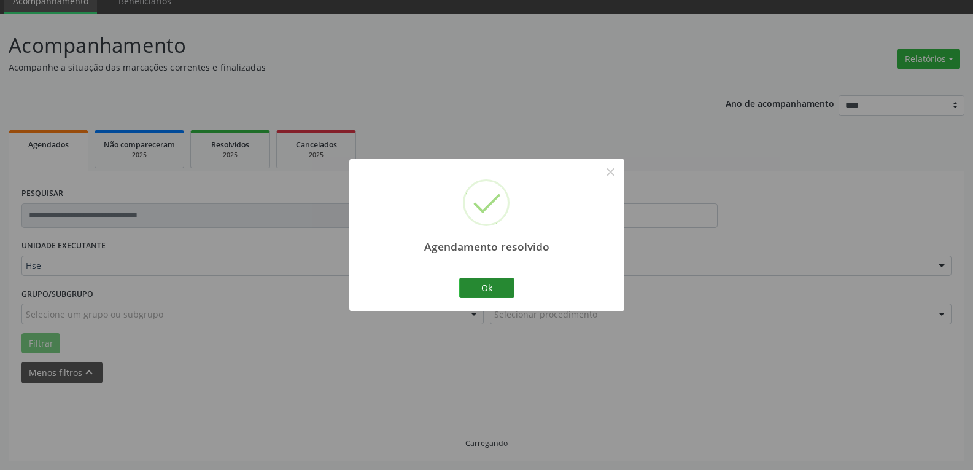
scroll to position [66, 0]
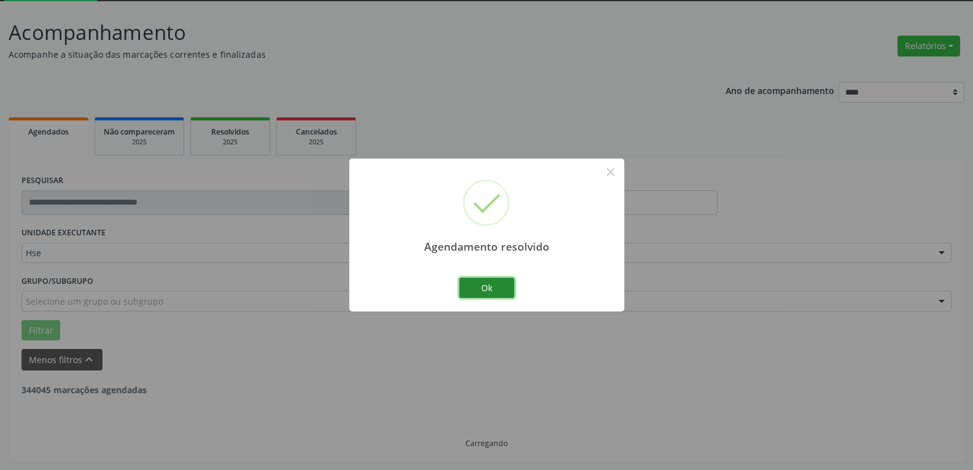
click at [509, 288] on button "Ok" at bounding box center [486, 287] width 55 height 21
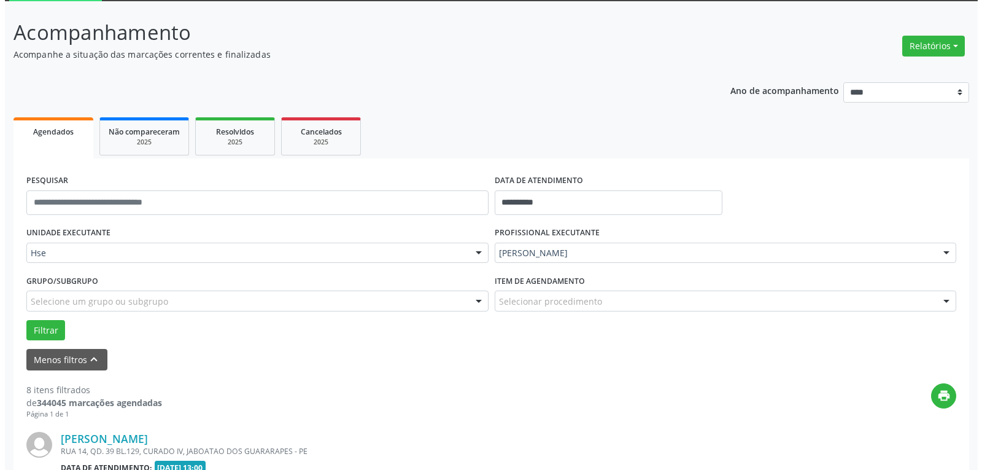
scroll to position [128, 0]
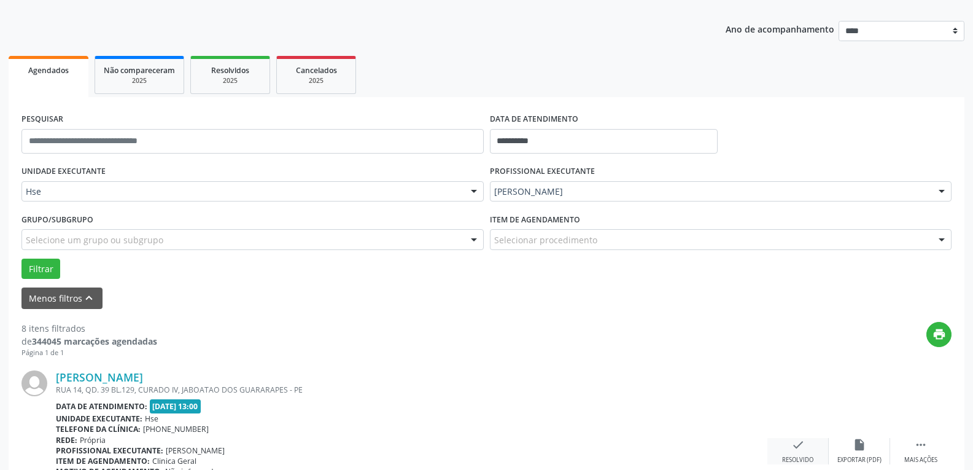
click at [800, 448] on icon "check" at bounding box center [798, 445] width 14 height 14
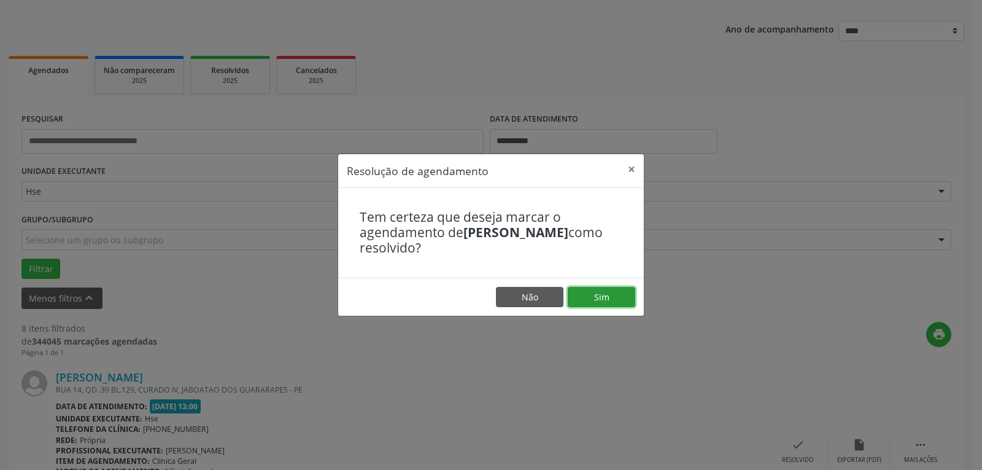
click at [612, 296] on button "Sim" at bounding box center [602, 297] width 68 height 21
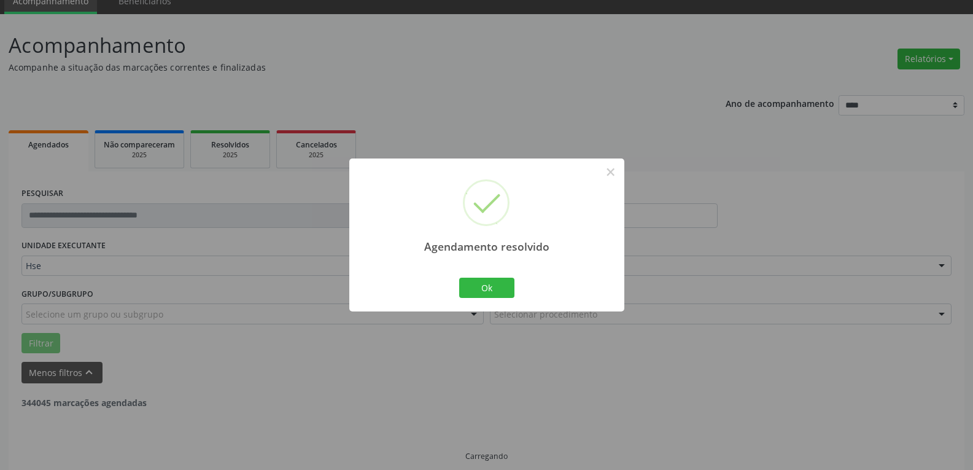
scroll to position [66, 0]
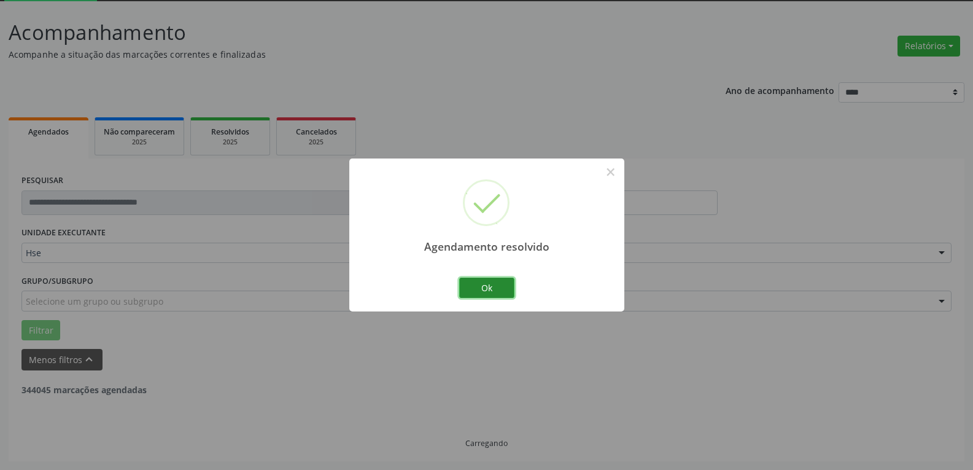
click at [496, 285] on button "Ok" at bounding box center [486, 287] width 55 height 21
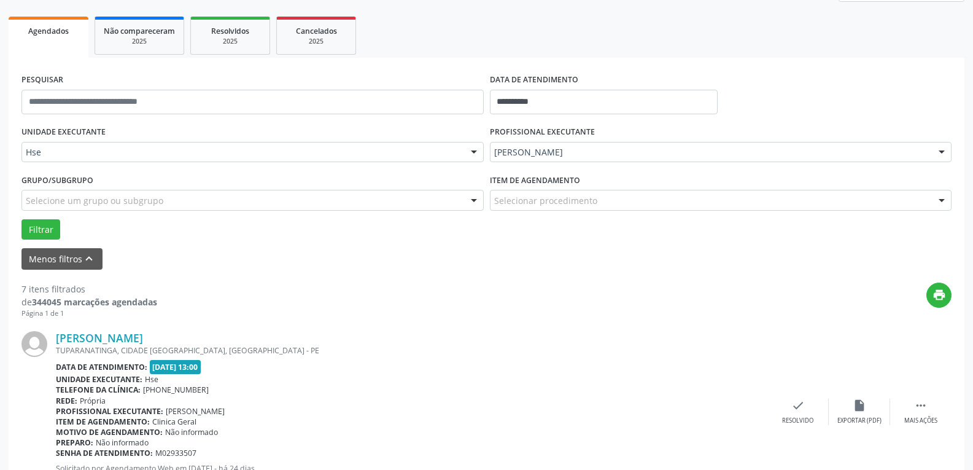
scroll to position [189, 0]
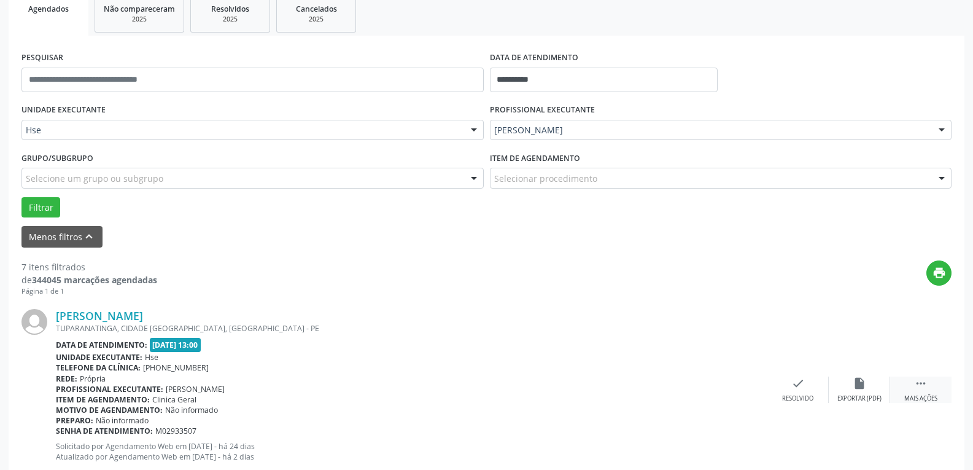
click at [937, 391] on div " Mais ações" at bounding box center [920, 389] width 61 height 26
click at [867, 378] on div "alarm_off Não compareceu" at bounding box center [859, 389] width 61 height 26
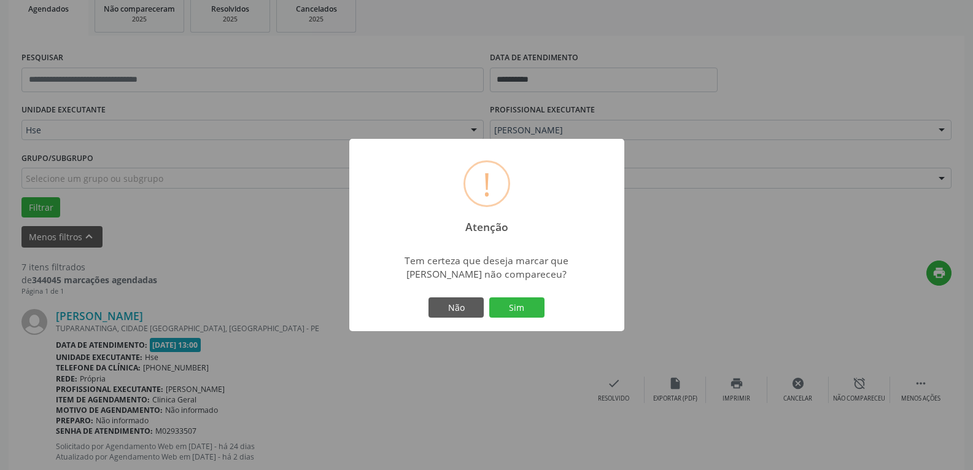
click at [653, 347] on div "! Atenção × Tem certeza que deseja marcar que [PERSON_NAME] não compareceu? Não…" at bounding box center [486, 235] width 973 height 470
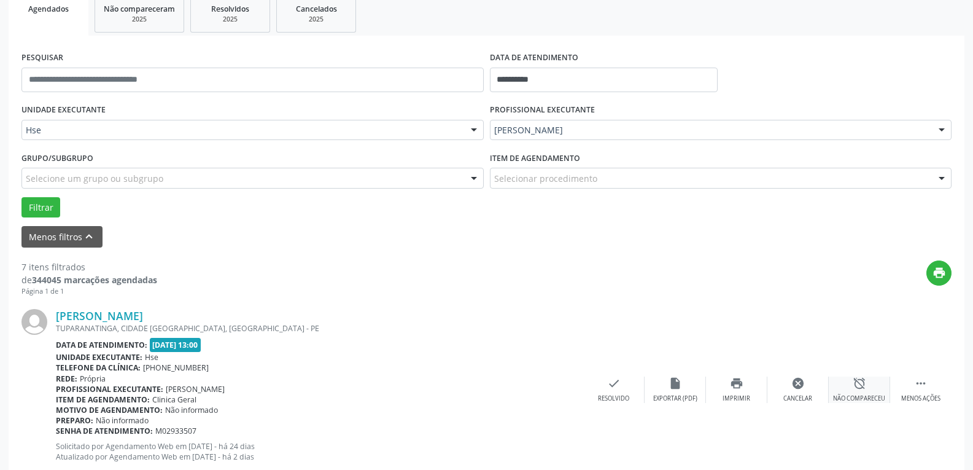
click at [843, 400] on div "Não compareceu" at bounding box center [859, 398] width 52 height 9
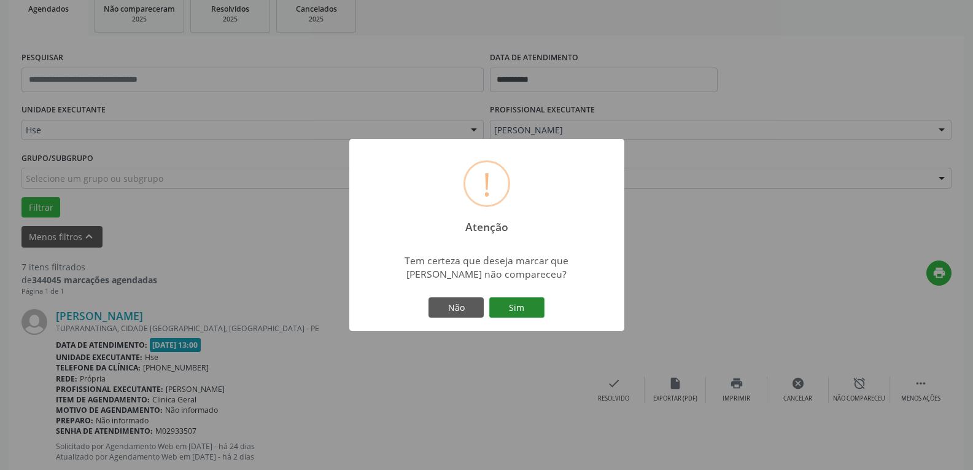
click at [525, 317] on button "Sim" at bounding box center [516, 307] width 55 height 21
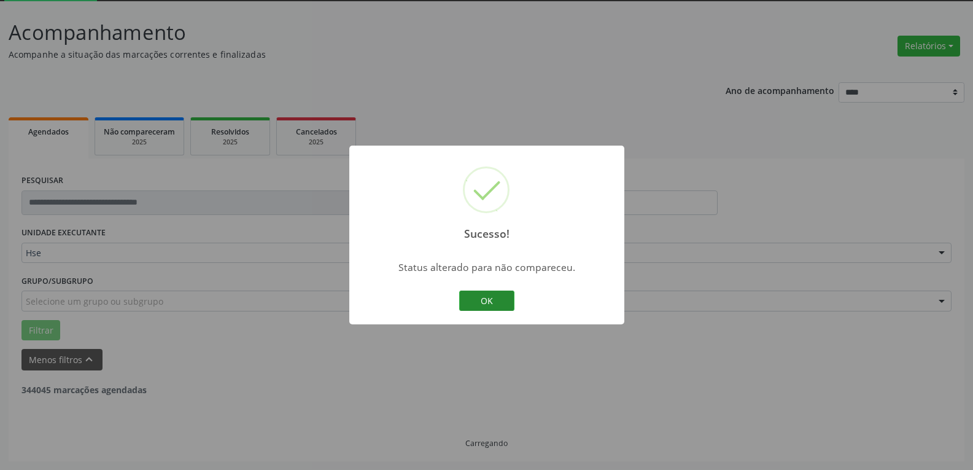
click at [499, 294] on button "OK" at bounding box center [486, 300] width 55 height 21
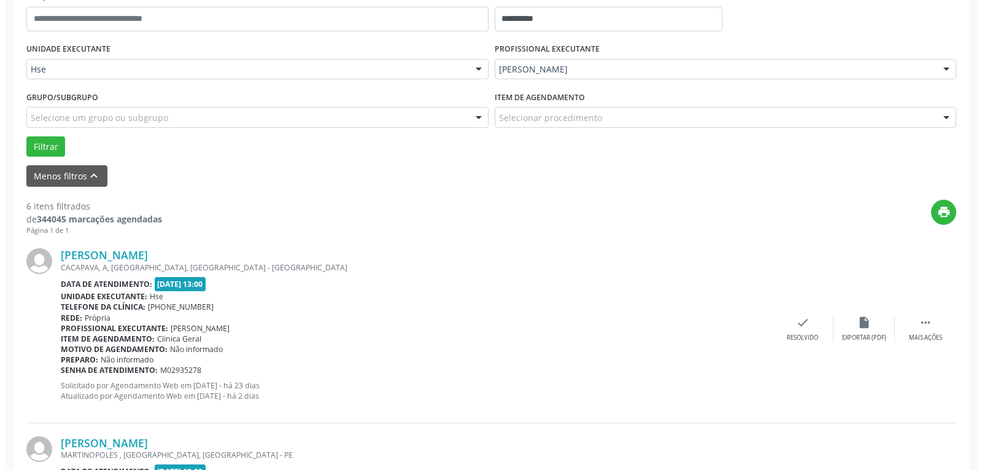
scroll to position [250, 0]
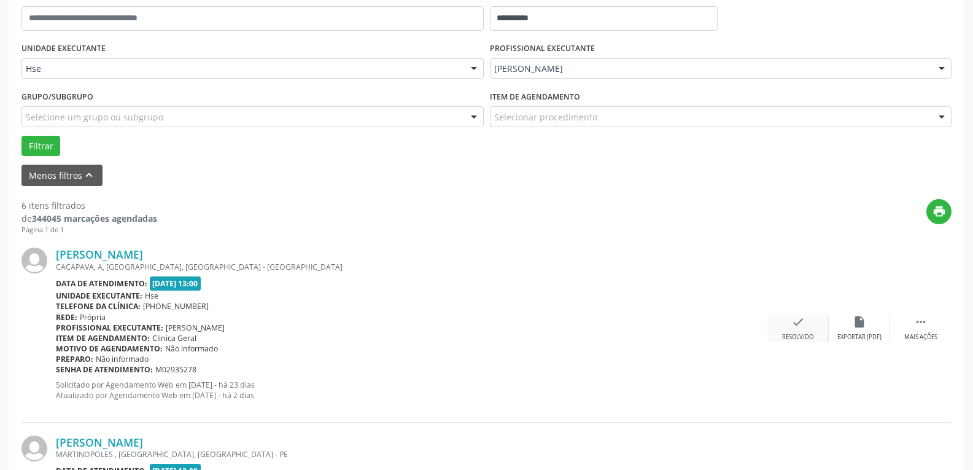
click at [799, 326] on icon "check" at bounding box center [798, 322] width 14 height 14
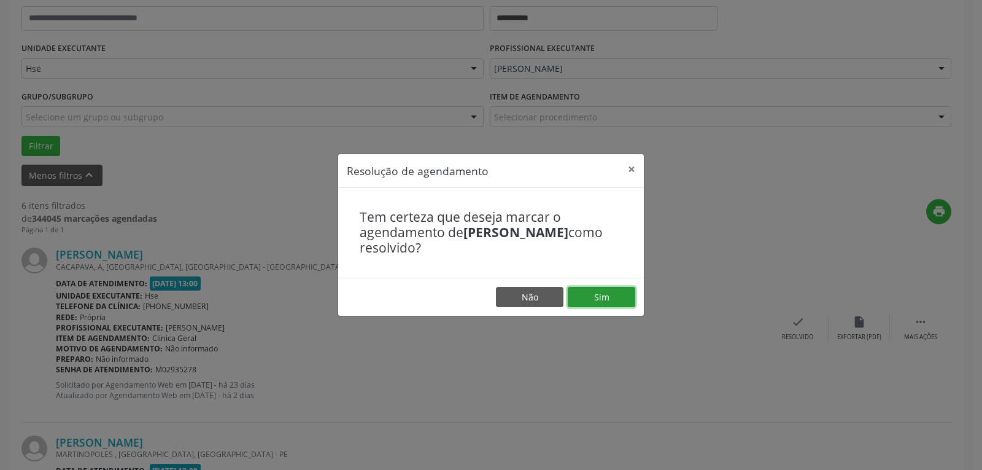
click at [609, 295] on button "Sim" at bounding box center [602, 297] width 68 height 21
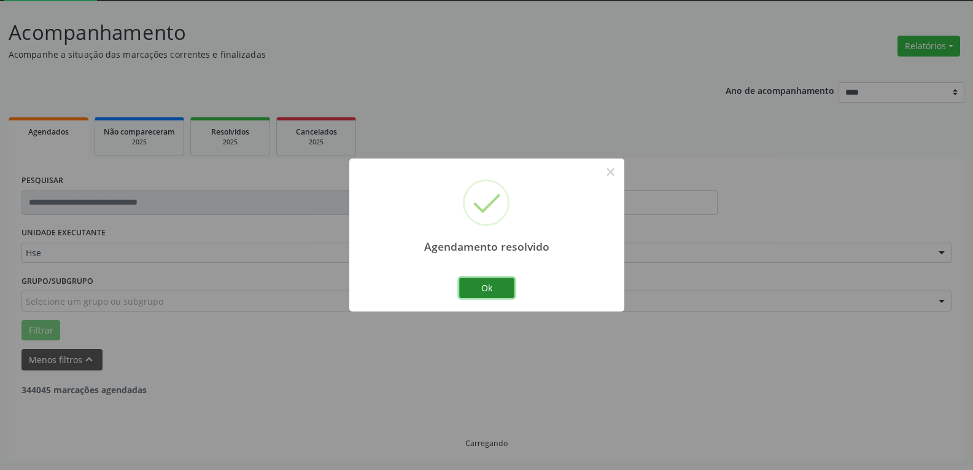
click at [500, 288] on button "Ok" at bounding box center [486, 287] width 55 height 21
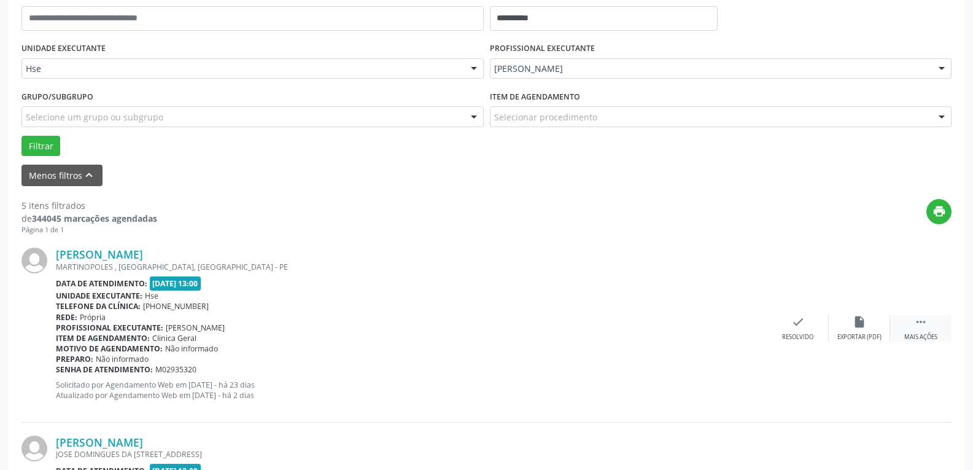
click at [907, 325] on div " Mais ações" at bounding box center [920, 328] width 61 height 26
click at [851, 325] on div "alarm_off Não compareceu" at bounding box center [859, 328] width 61 height 26
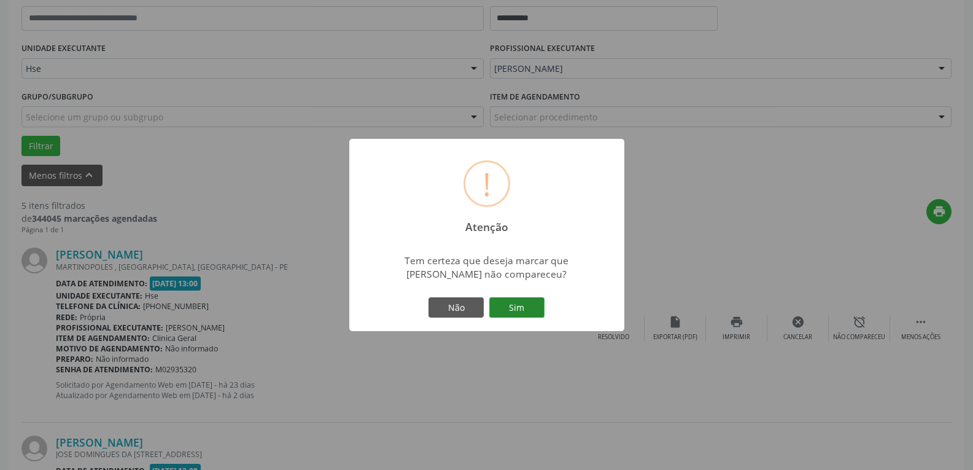
click at [524, 304] on button "Sim" at bounding box center [516, 307] width 55 height 21
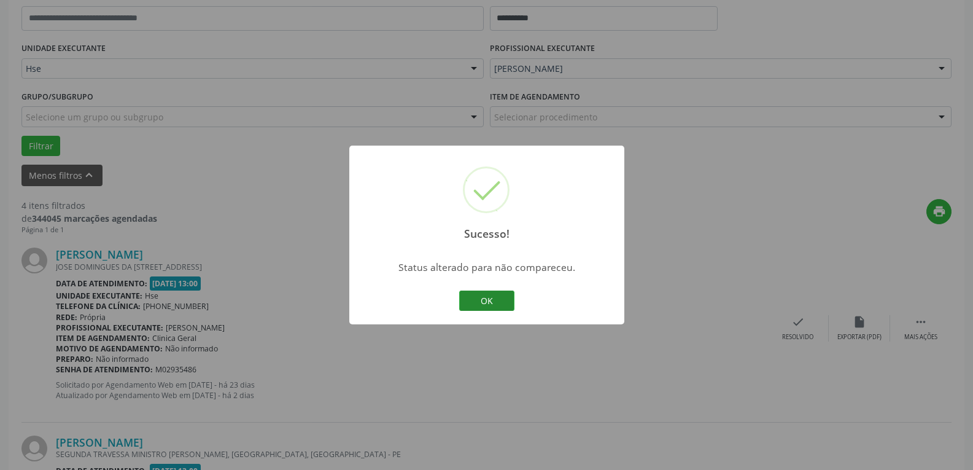
click at [463, 303] on button "OK" at bounding box center [486, 300] width 55 height 21
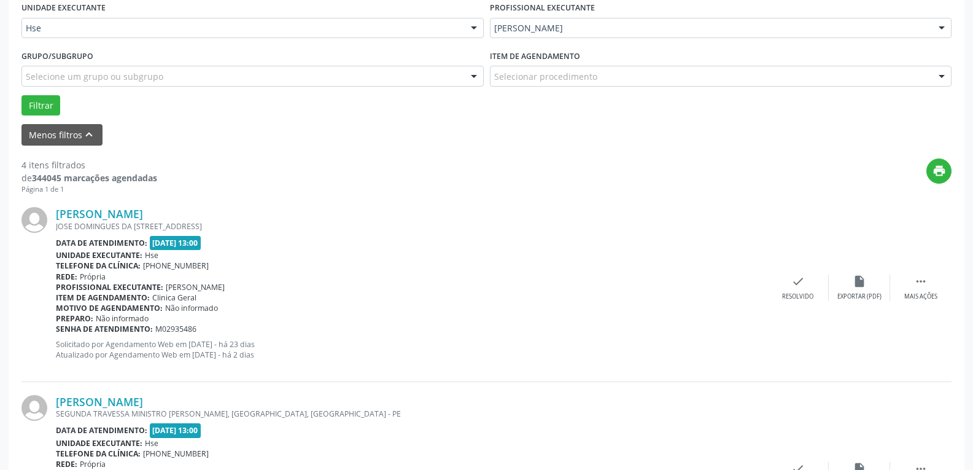
scroll to position [312, 0]
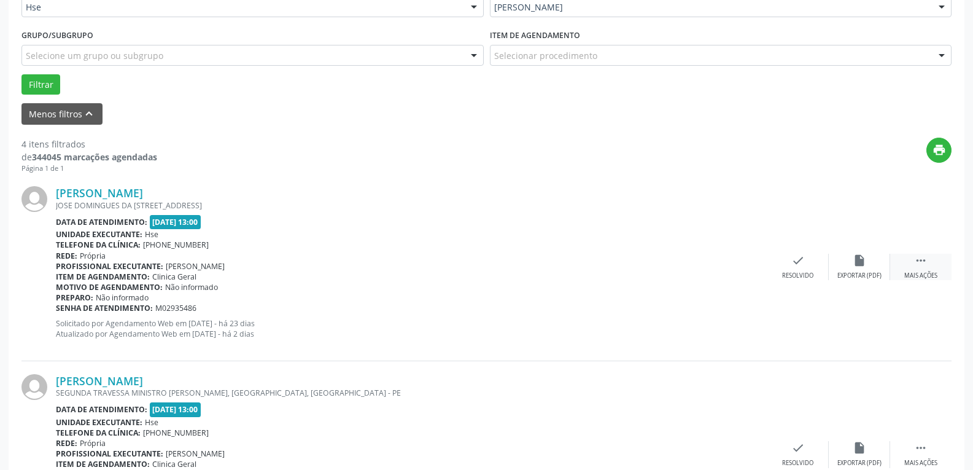
click at [926, 274] on div "Mais ações" at bounding box center [920, 275] width 33 height 9
click at [879, 268] on div "alarm_off Não compareceu" at bounding box center [859, 267] width 61 height 26
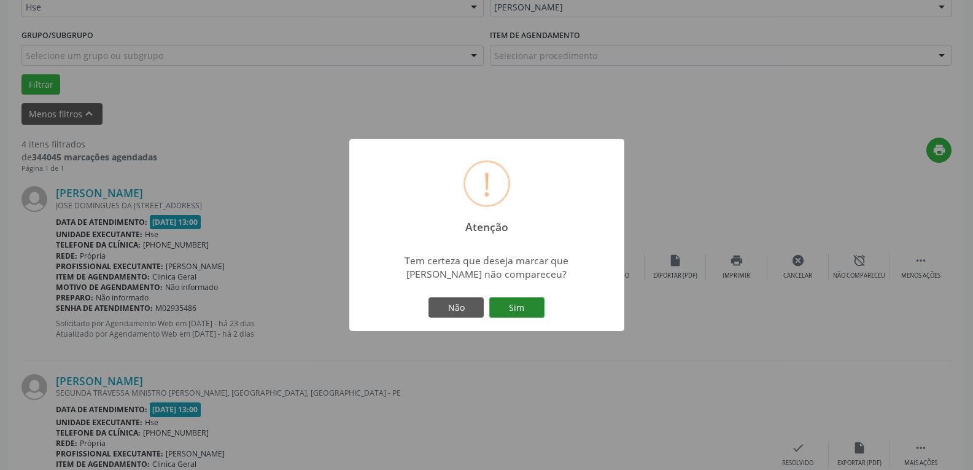
click at [518, 301] on button "Sim" at bounding box center [516, 307] width 55 height 21
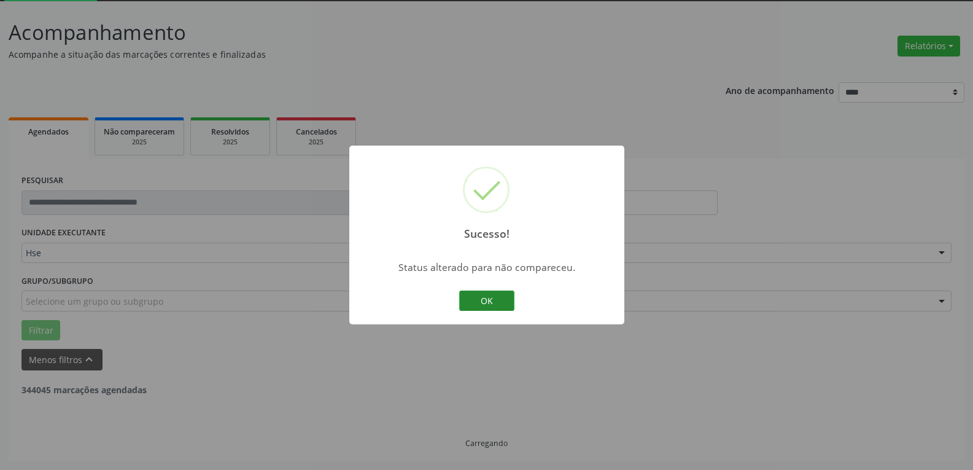
click at [494, 293] on button "OK" at bounding box center [486, 300] width 55 height 21
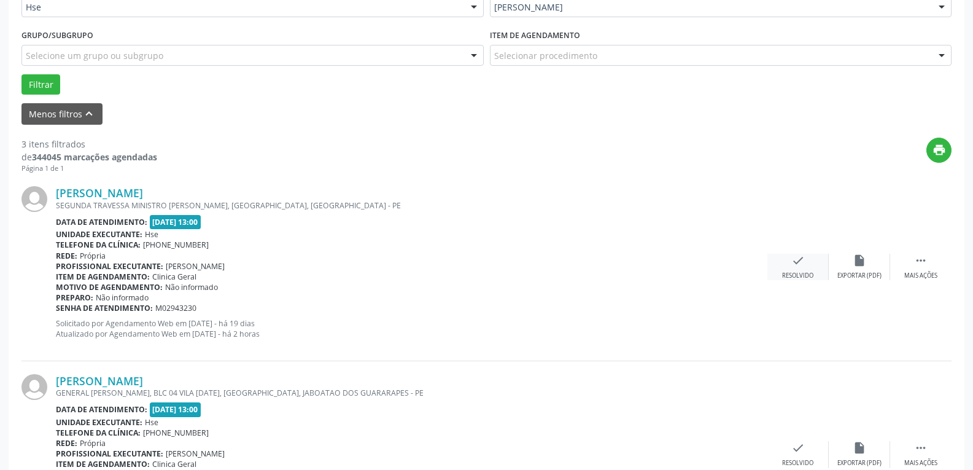
click at [809, 263] on div "check Resolvido" at bounding box center [797, 267] width 61 height 26
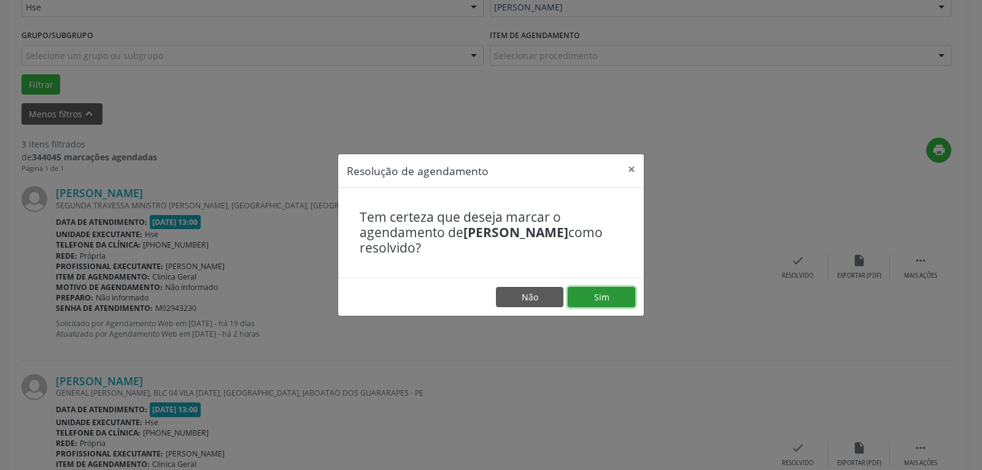
click at [613, 296] on button "Sim" at bounding box center [602, 297] width 68 height 21
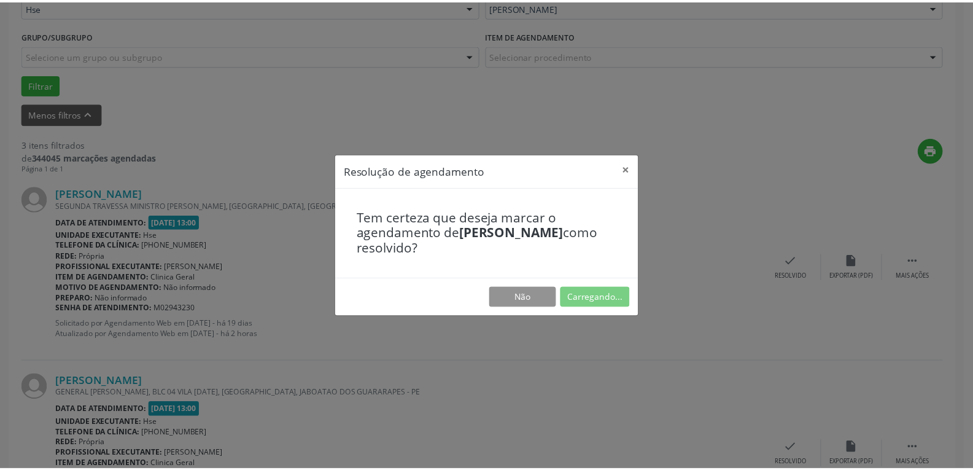
scroll to position [53, 0]
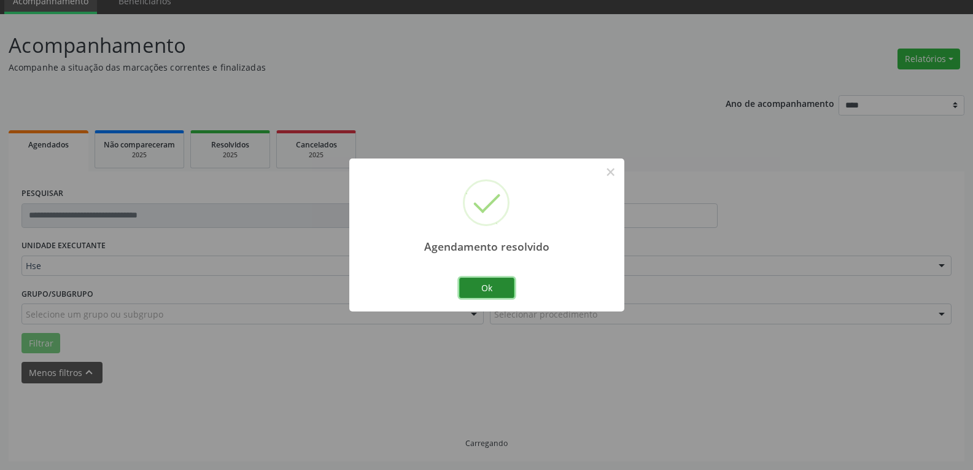
click at [492, 296] on button "Ok" at bounding box center [486, 287] width 55 height 21
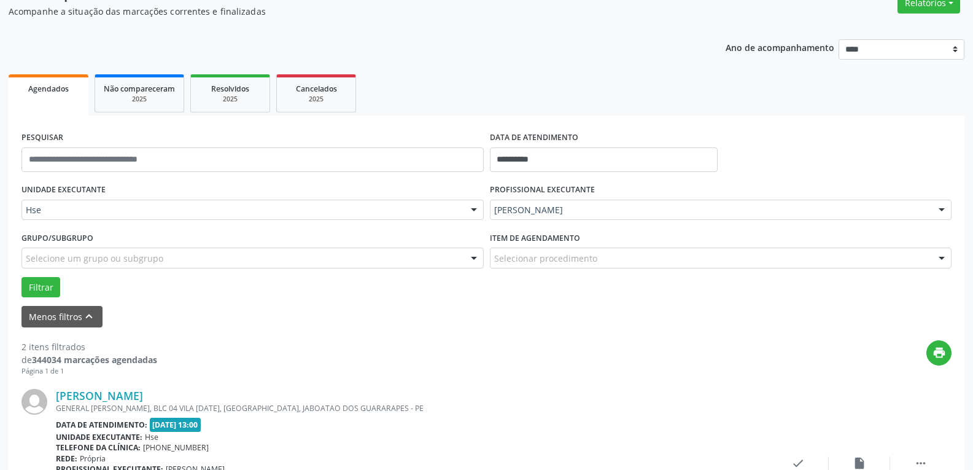
scroll to position [176, 0]
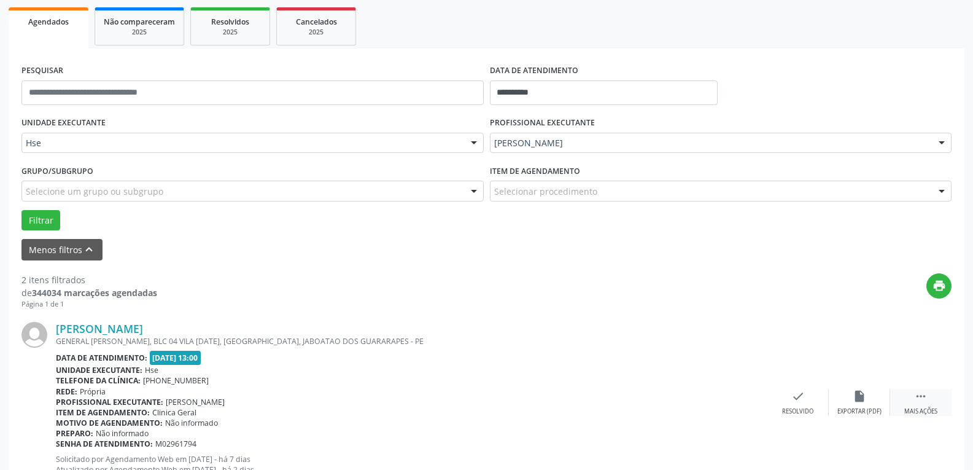
click at [935, 406] on div " Mais ações" at bounding box center [920, 402] width 61 height 26
click at [859, 398] on icon "alarm_off" at bounding box center [860, 396] width 14 height 14
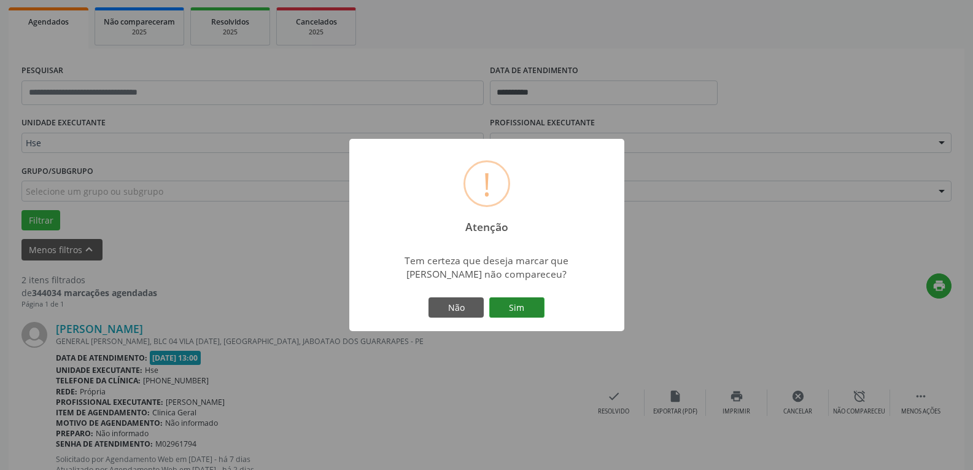
click at [527, 307] on button "Sim" at bounding box center [516, 307] width 55 height 21
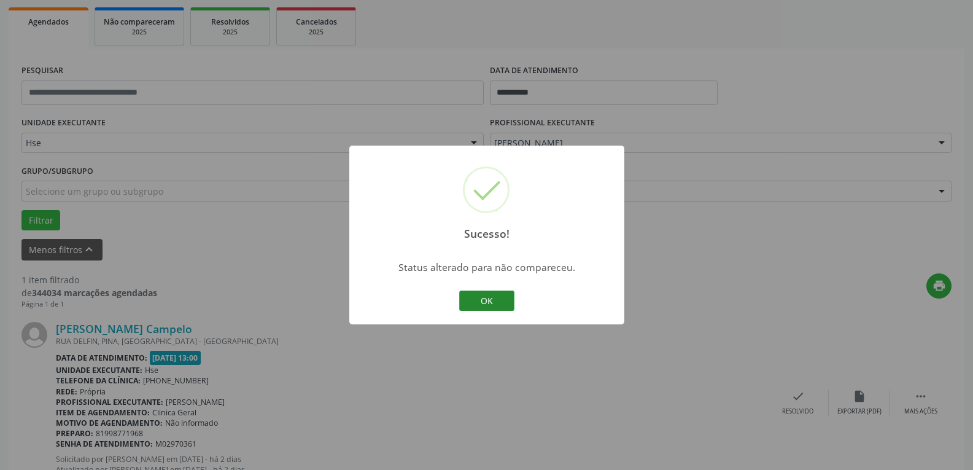
click at [492, 295] on button "OK" at bounding box center [486, 300] width 55 height 21
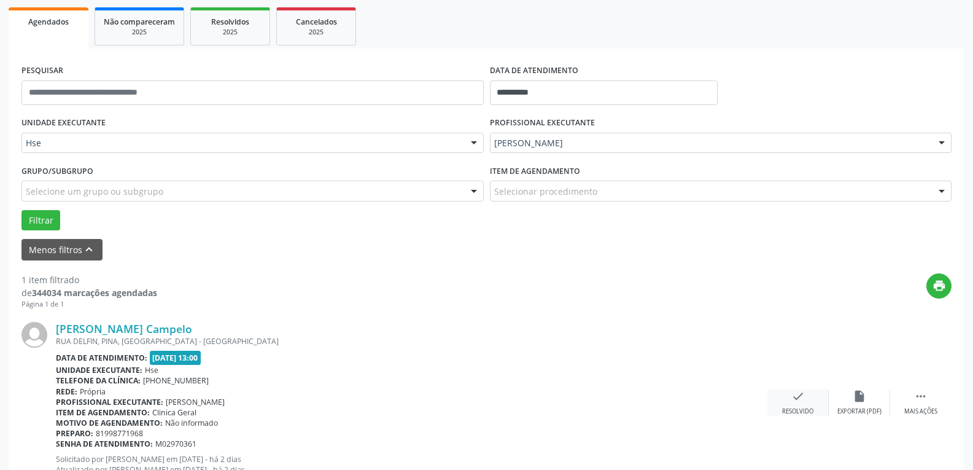
click at [797, 399] on icon "check" at bounding box center [798, 396] width 14 height 14
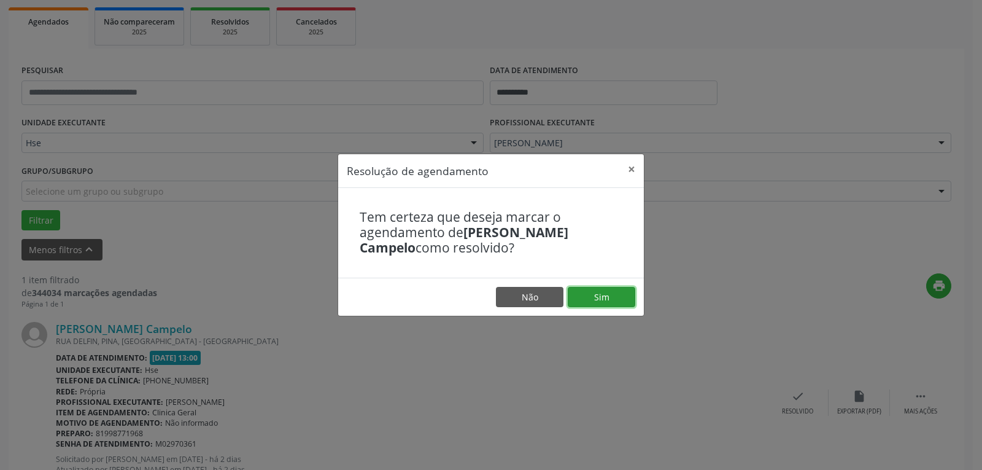
click at [583, 294] on button "Sim" at bounding box center [602, 297] width 68 height 21
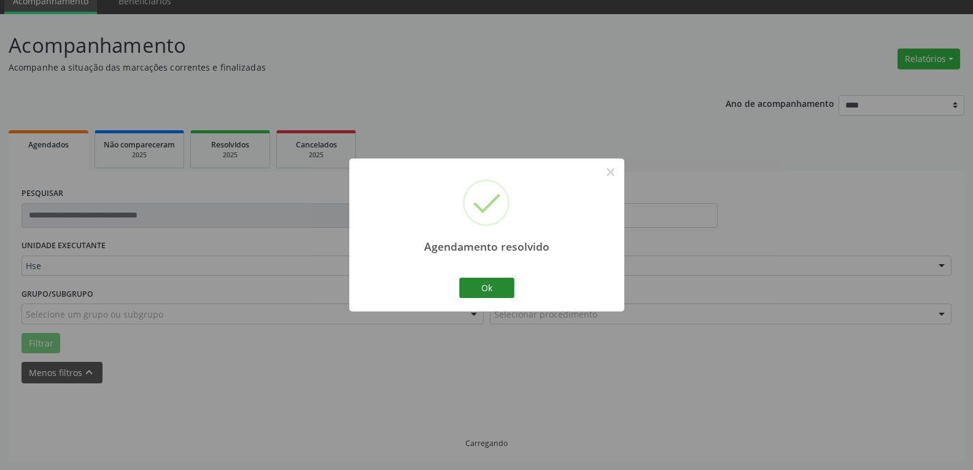
scroll to position [27, 0]
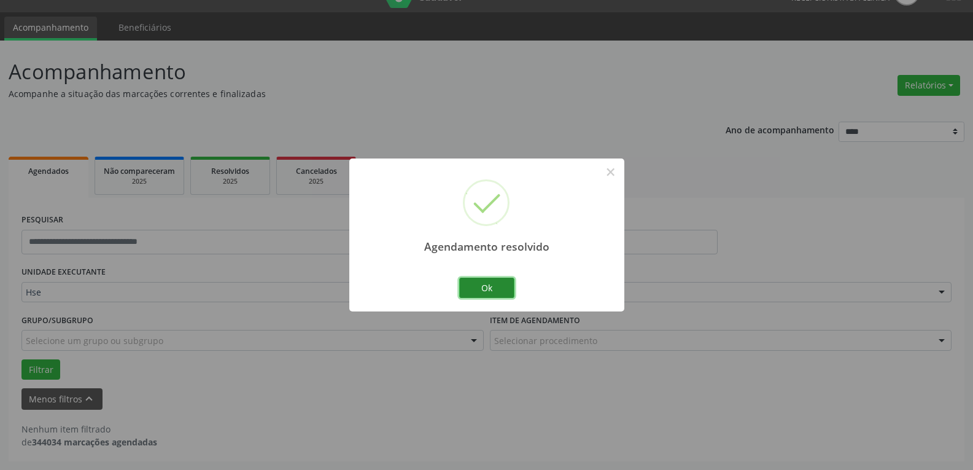
click at [484, 292] on button "Ok" at bounding box center [486, 287] width 55 height 21
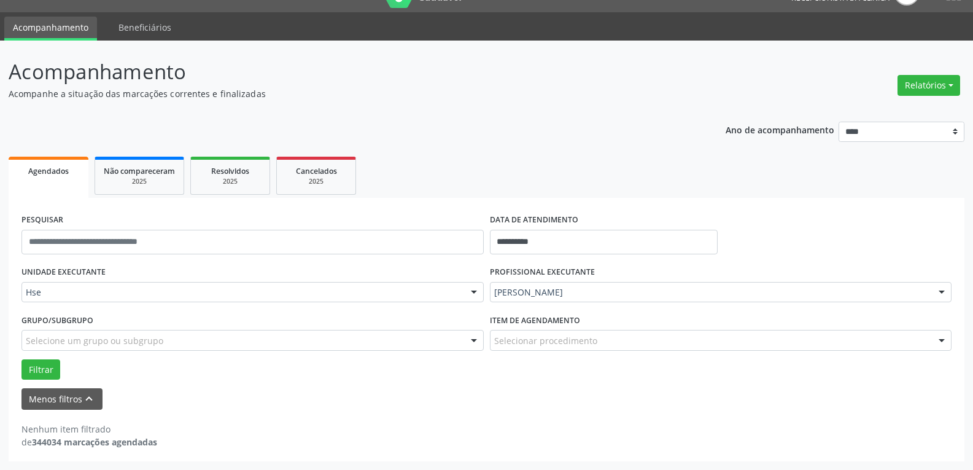
drag, startPoint x: 456, startPoint y: 185, endPoint x: 635, endPoint y: 388, distance: 270.5
click at [511, 206] on div "**********" at bounding box center [487, 329] width 956 height 263
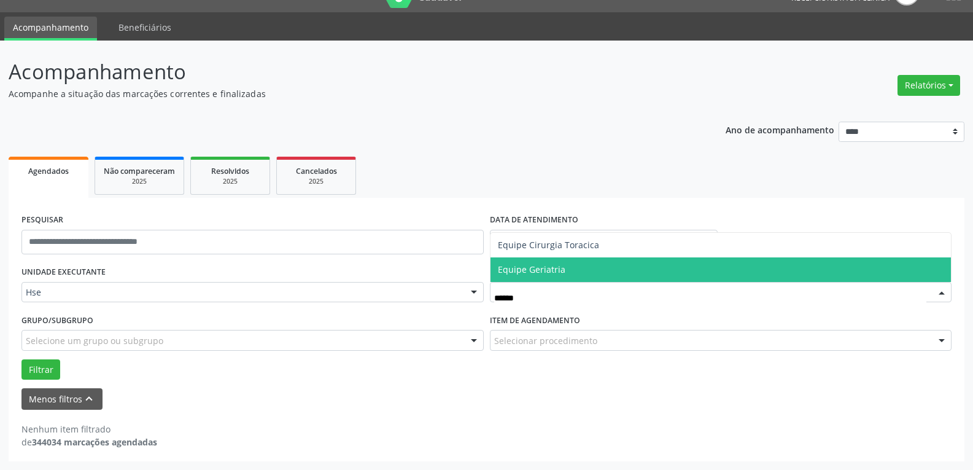
type input "******"
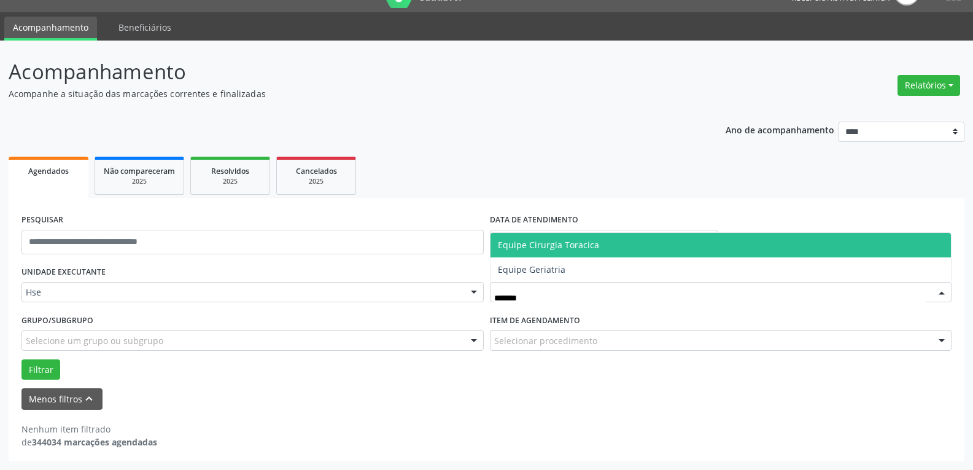
click at [561, 244] on span "Equipe Cirurgia Toracica" at bounding box center [548, 245] width 101 height 12
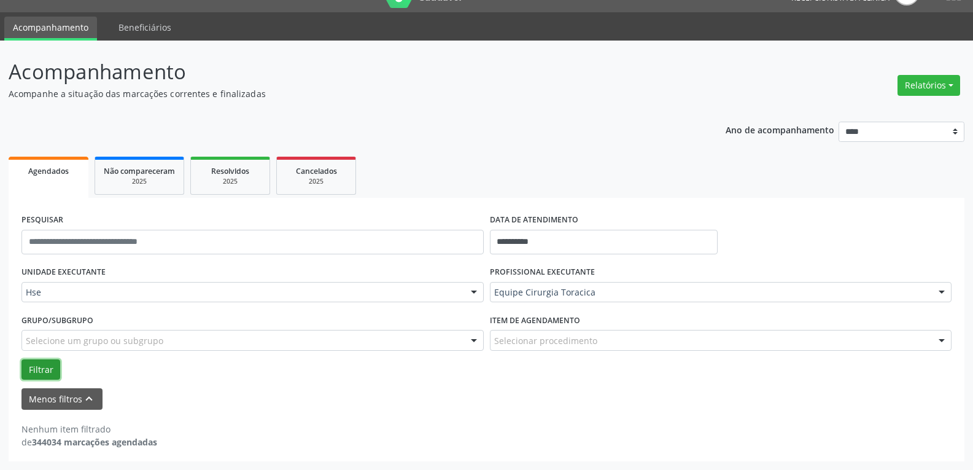
click at [33, 364] on button "Filtrar" at bounding box center [40, 369] width 39 height 21
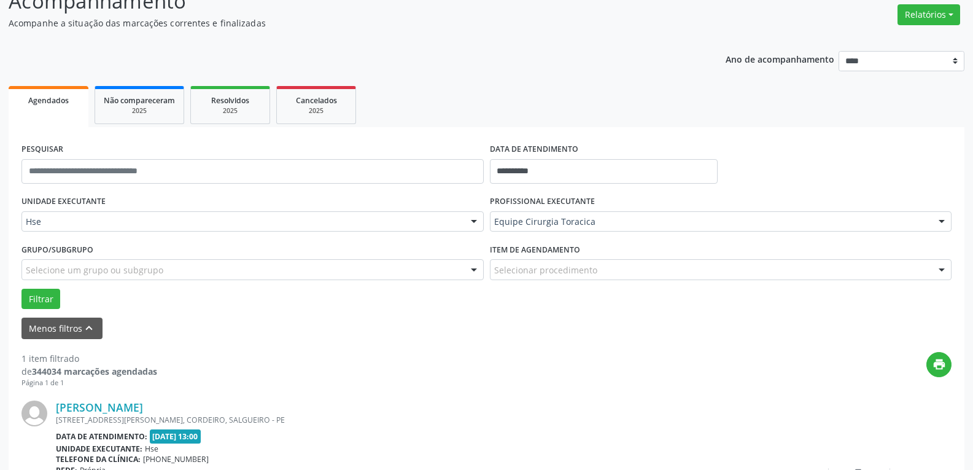
scroll to position [224, 0]
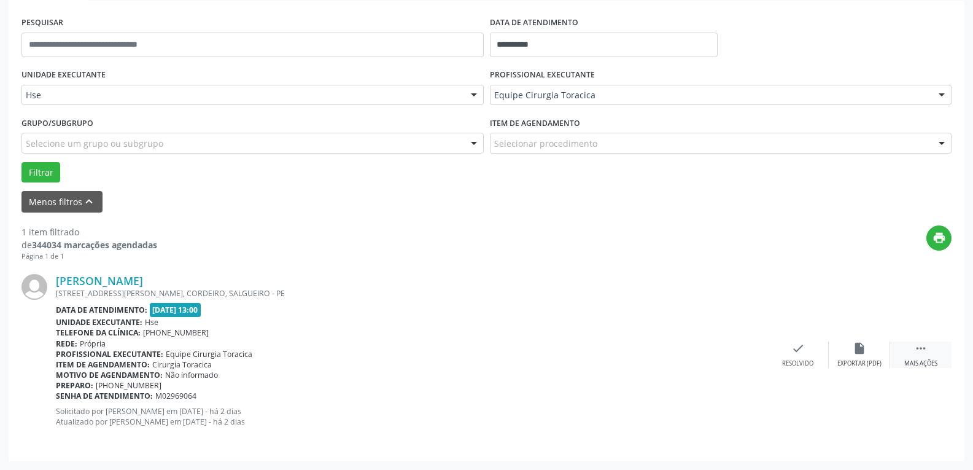
click at [923, 353] on icon "" at bounding box center [921, 348] width 14 height 14
click at [854, 357] on div "alarm_off Não compareceu" at bounding box center [859, 354] width 61 height 26
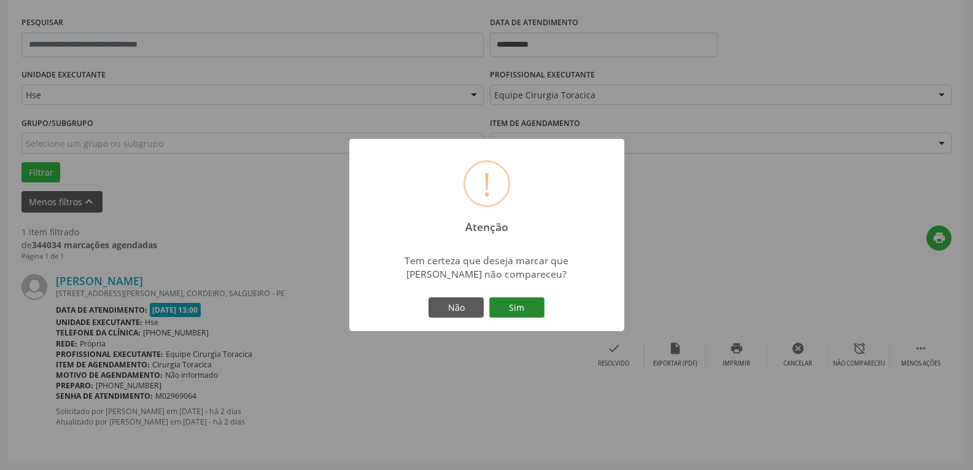
click at [519, 310] on button "Sim" at bounding box center [516, 307] width 55 height 21
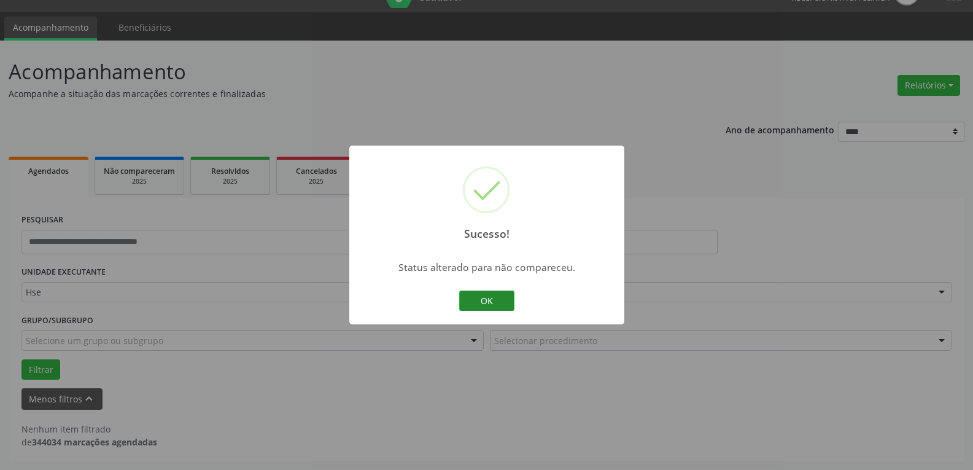
scroll to position [27, 0]
click at [483, 293] on button "OK" at bounding box center [486, 300] width 55 height 21
